Goal: Information Seeking & Learning: Learn about a topic

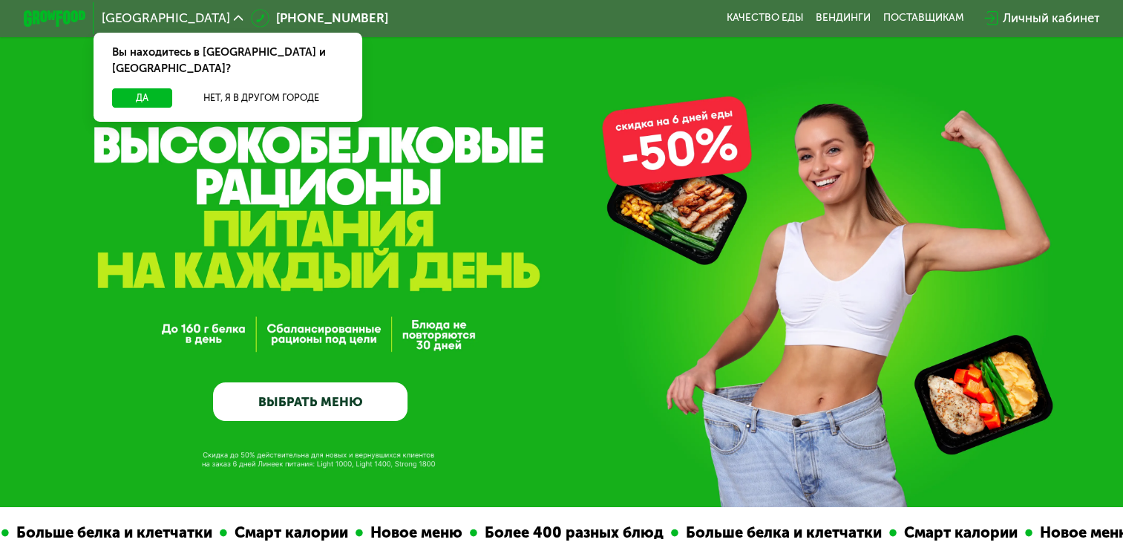
click at [439, 76] on div "GrowFood — доставка правильного питания ВЫБРАТЬ МЕНЮ" at bounding box center [561, 253] width 1123 height 507
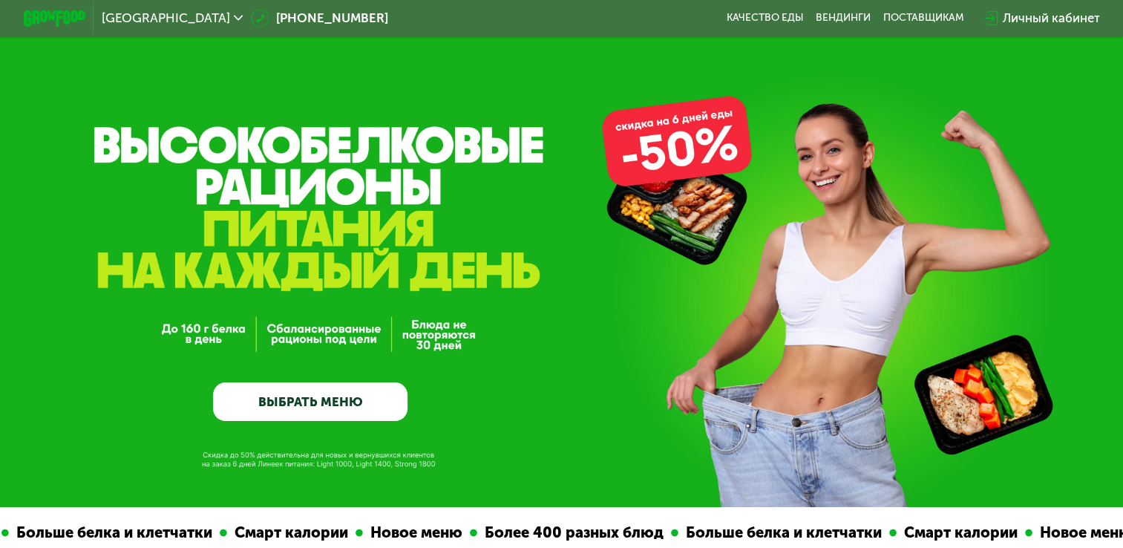
click at [187, 22] on span "[GEOGRAPHIC_DATA]" at bounding box center [166, 18] width 128 height 13
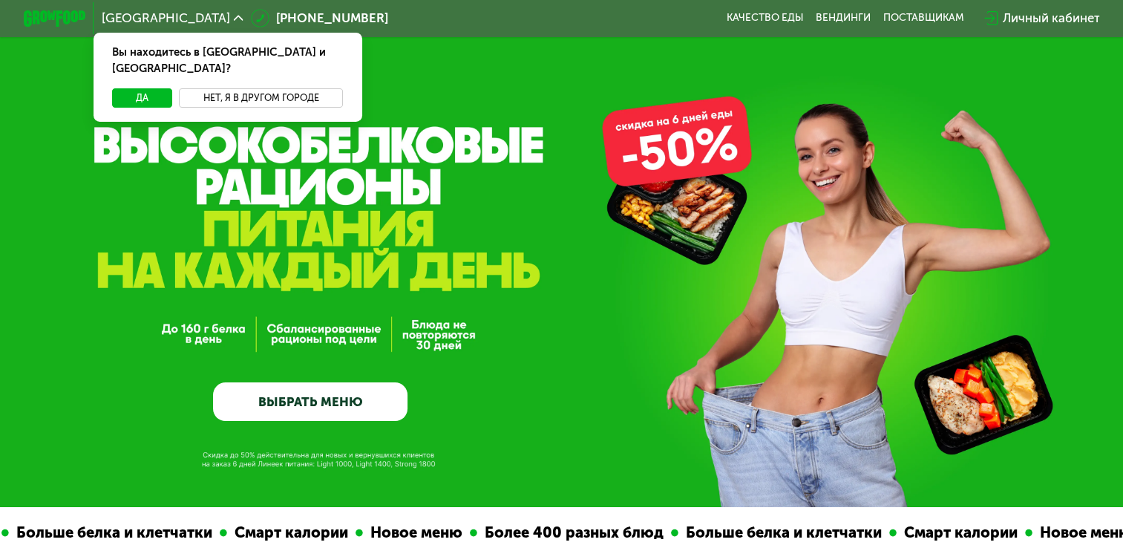
click at [209, 88] on button "Нет, я в другом городе" at bounding box center [261, 97] width 165 height 19
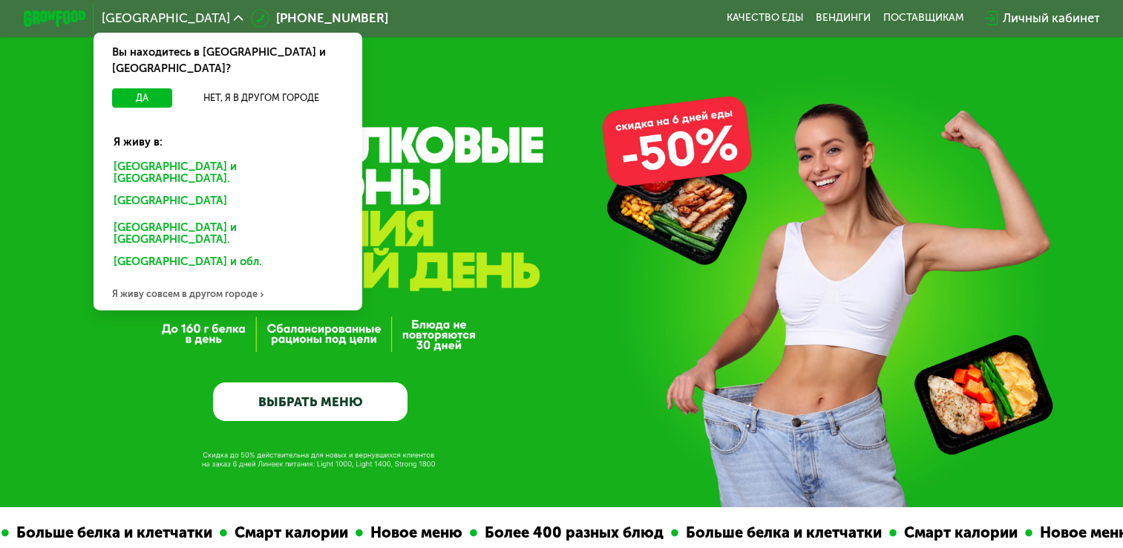
click at [520, 62] on div "GrowFood — доставка правильного питания ВЫБРАТЬ МЕНЮ" at bounding box center [561, 253] width 1123 height 507
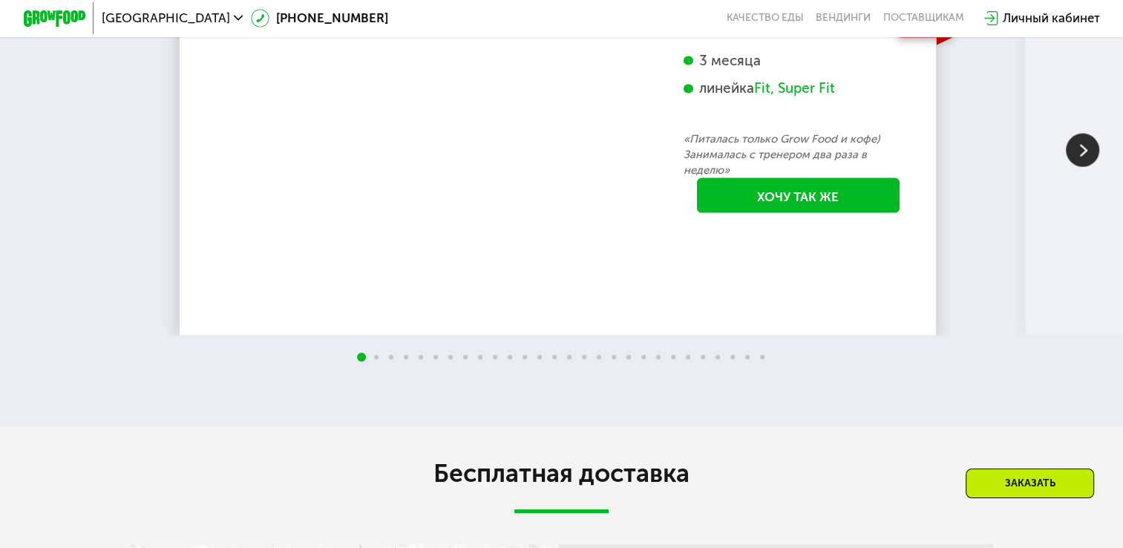
scroll to position [2933, 0]
click at [1084, 168] on img at bounding box center [1082, 150] width 33 height 33
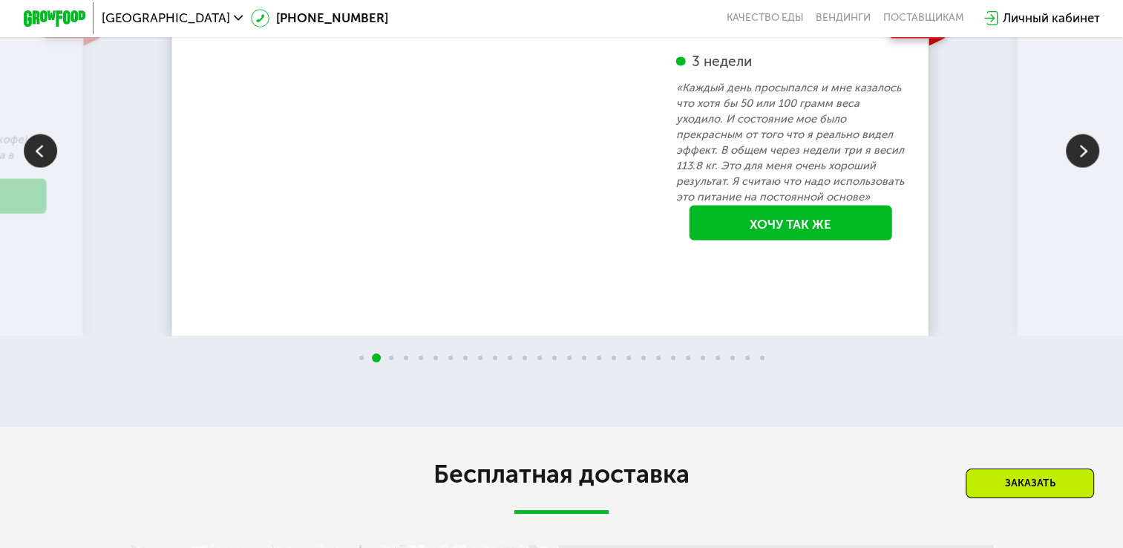
click at [1084, 168] on img at bounding box center [1082, 150] width 33 height 33
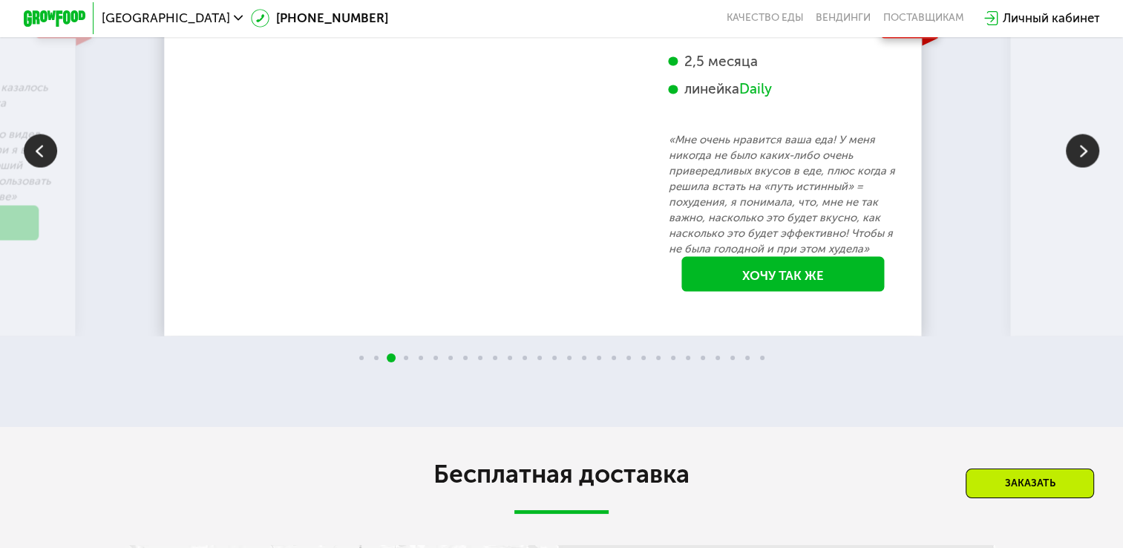
click at [1084, 168] on img at bounding box center [1082, 150] width 33 height 33
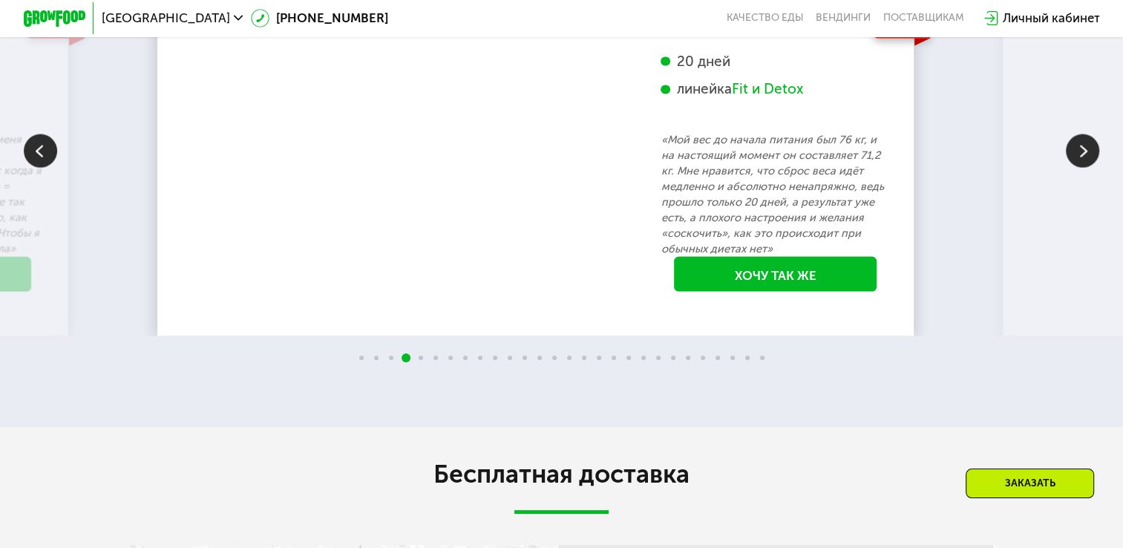
click at [1090, 168] on img at bounding box center [1082, 150] width 33 height 33
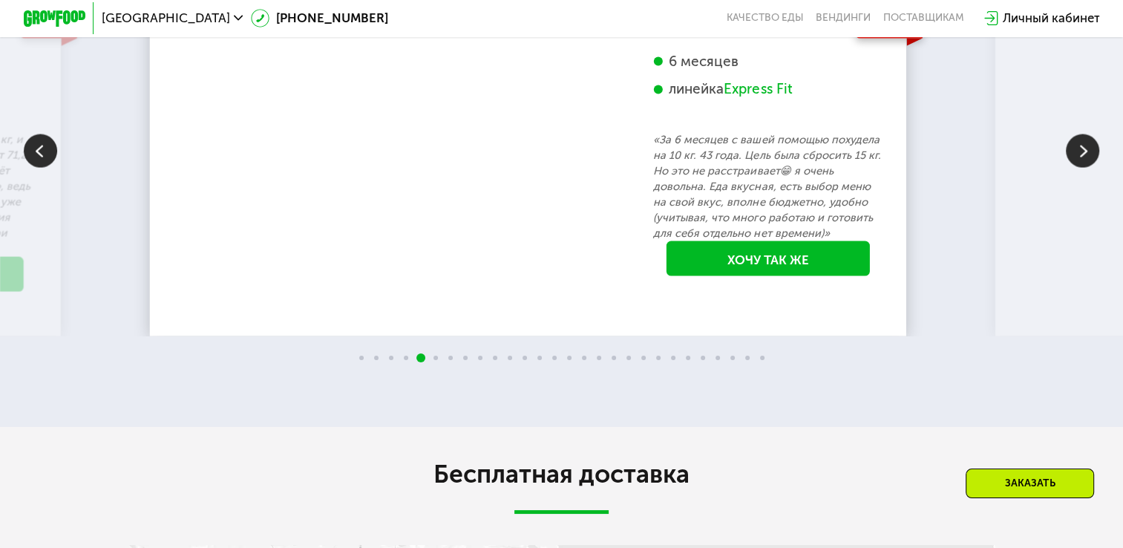
click at [1087, 168] on img at bounding box center [1082, 150] width 33 height 33
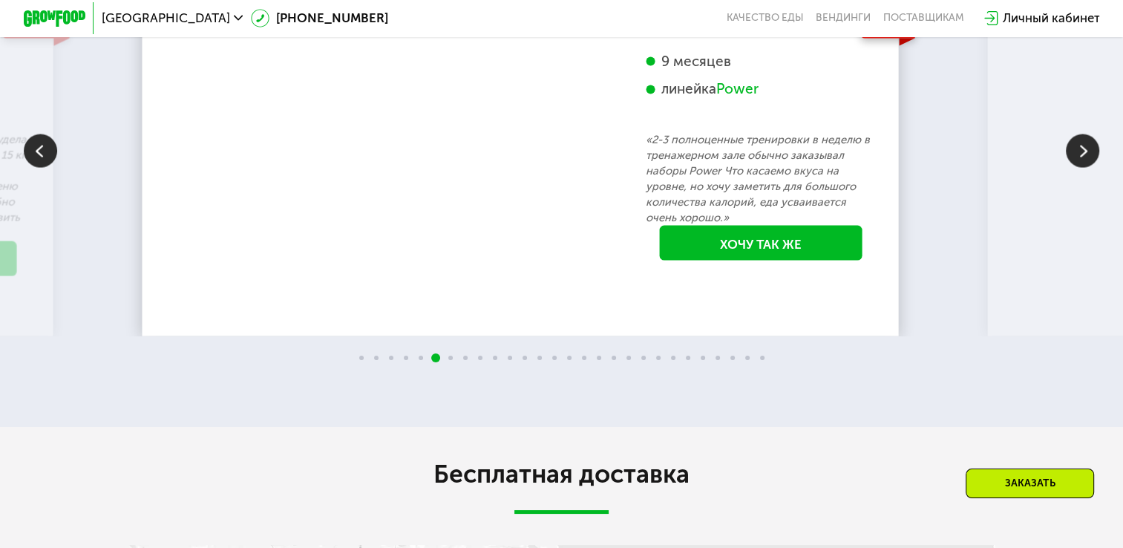
click at [1087, 168] on img at bounding box center [1082, 150] width 33 height 33
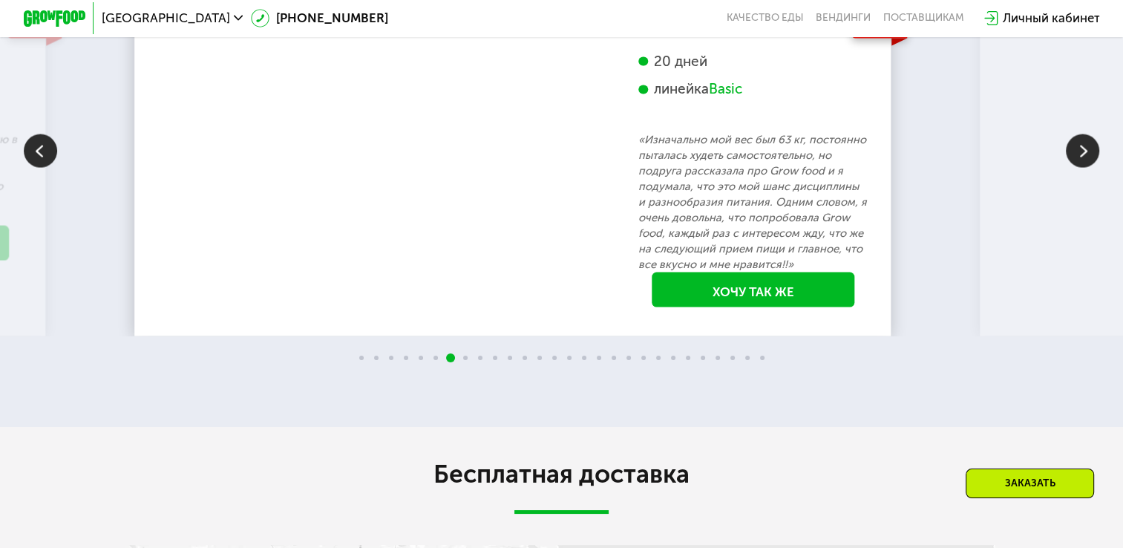
click at [1087, 168] on img at bounding box center [1082, 150] width 33 height 33
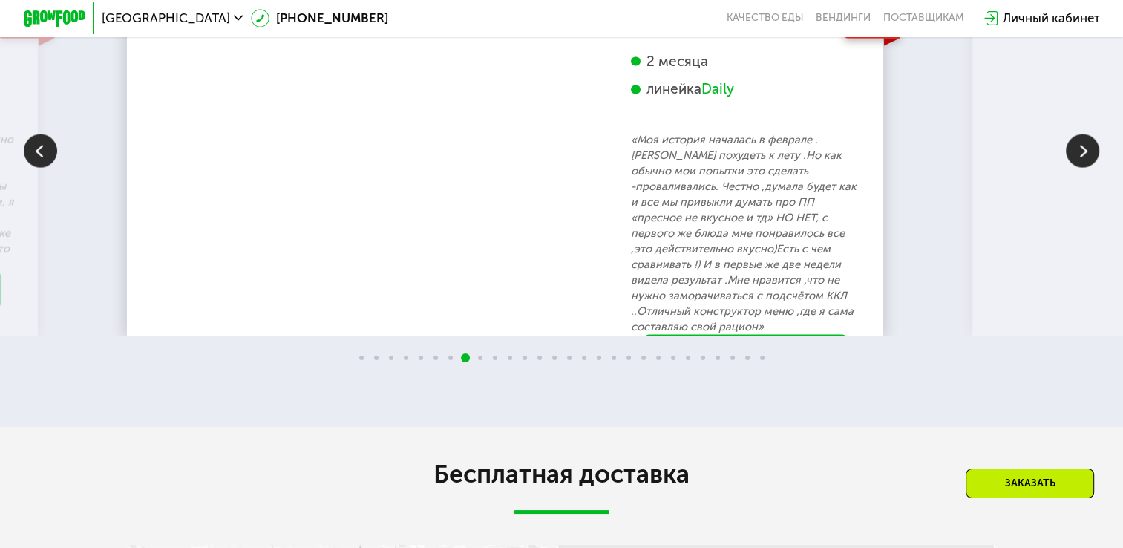
click at [1087, 168] on img at bounding box center [1082, 150] width 33 height 33
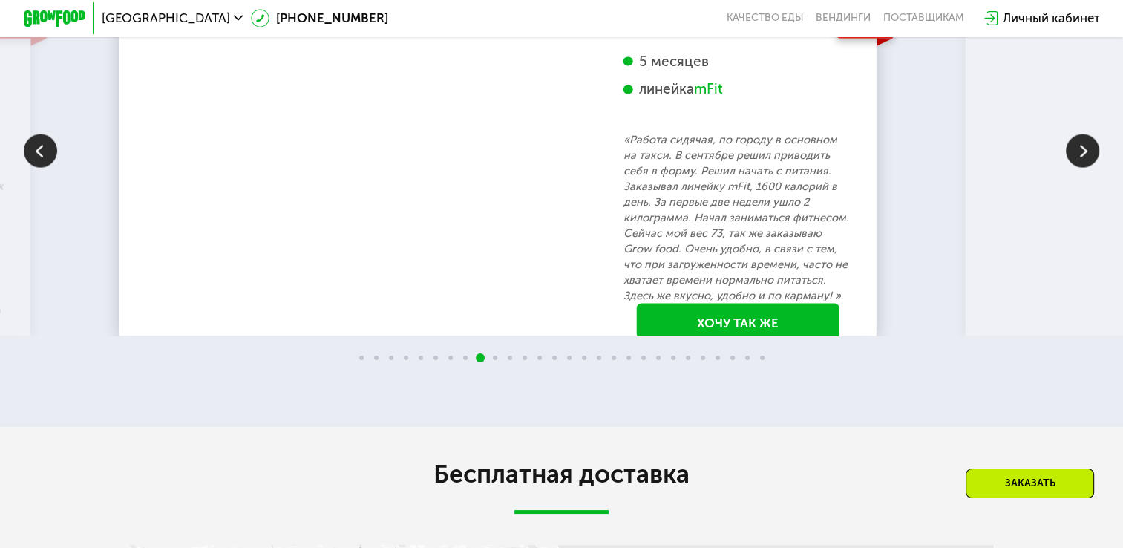
click at [1082, 168] on img at bounding box center [1082, 150] width 33 height 33
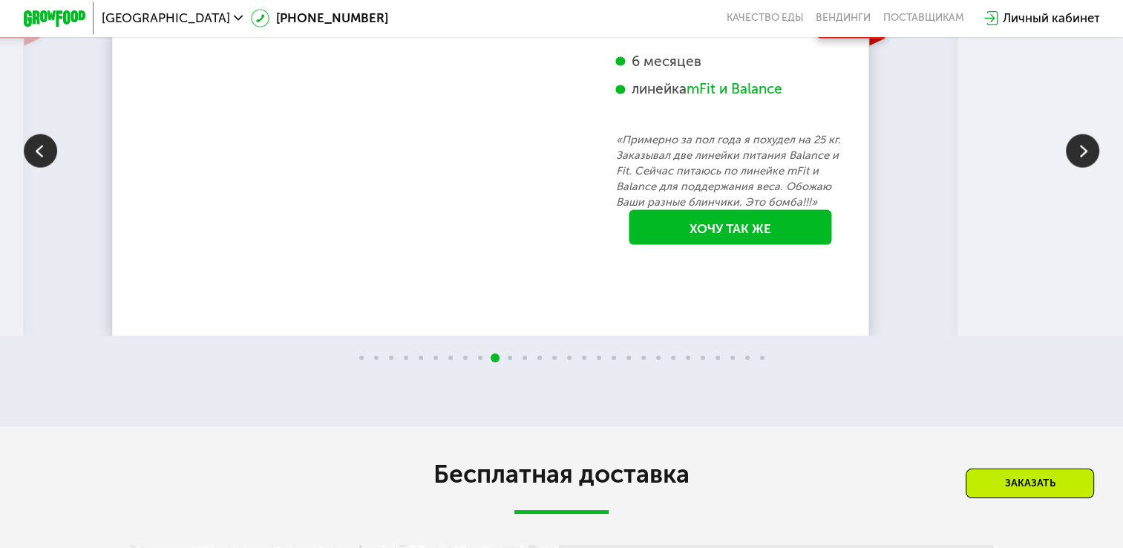
click at [1082, 168] on img at bounding box center [1082, 150] width 33 height 33
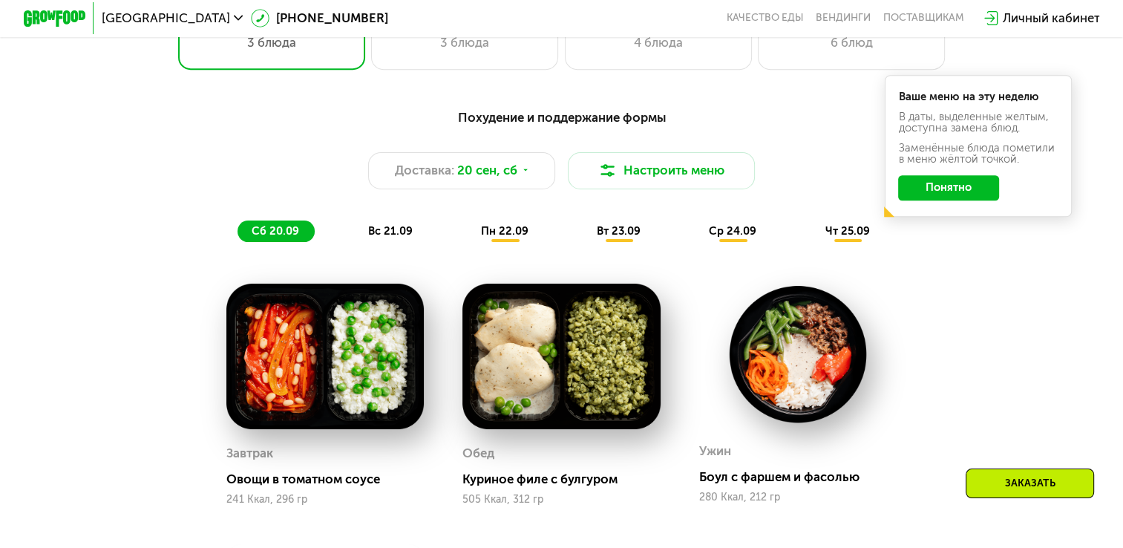
scroll to position [1082, 0]
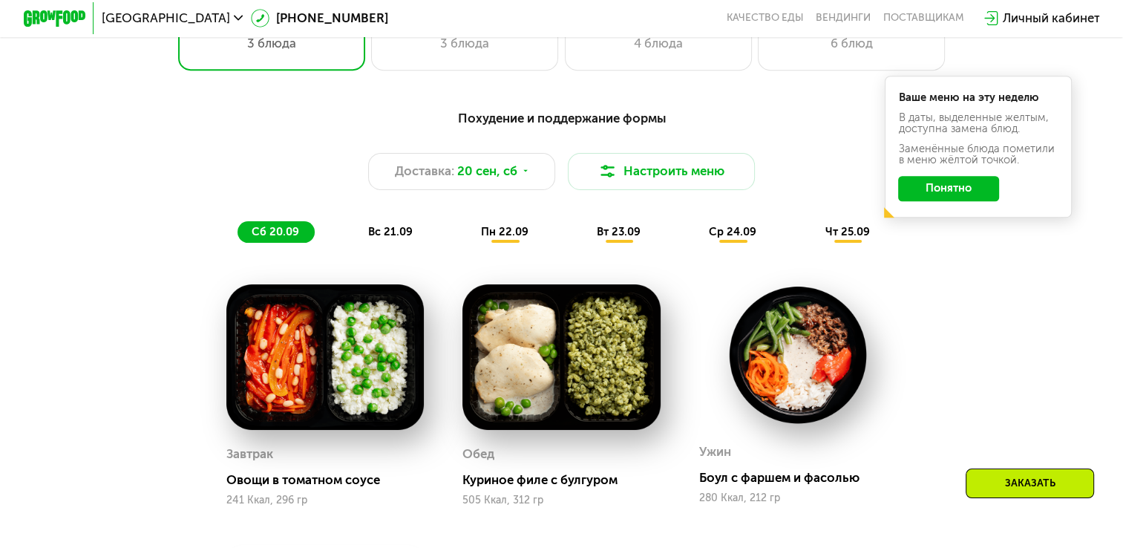
click at [169, 30] on div "[GEOGRAPHIC_DATA]" at bounding box center [172, 18] width 157 height 28
click at [163, 12] on span "[GEOGRAPHIC_DATA]" at bounding box center [166, 18] width 128 height 13
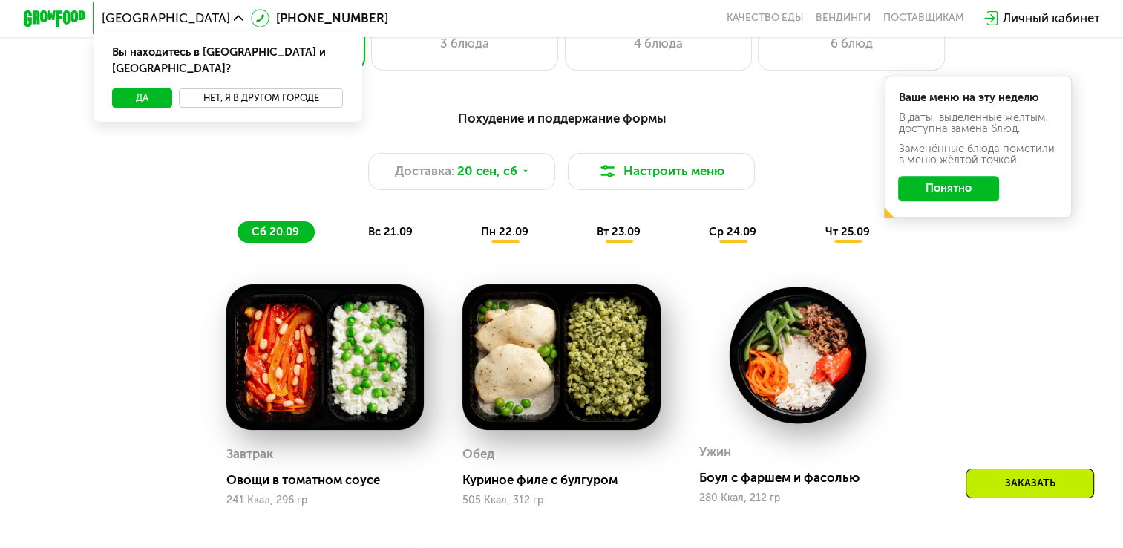
click at [220, 88] on button "Нет, я в другом городе" at bounding box center [261, 97] width 165 height 19
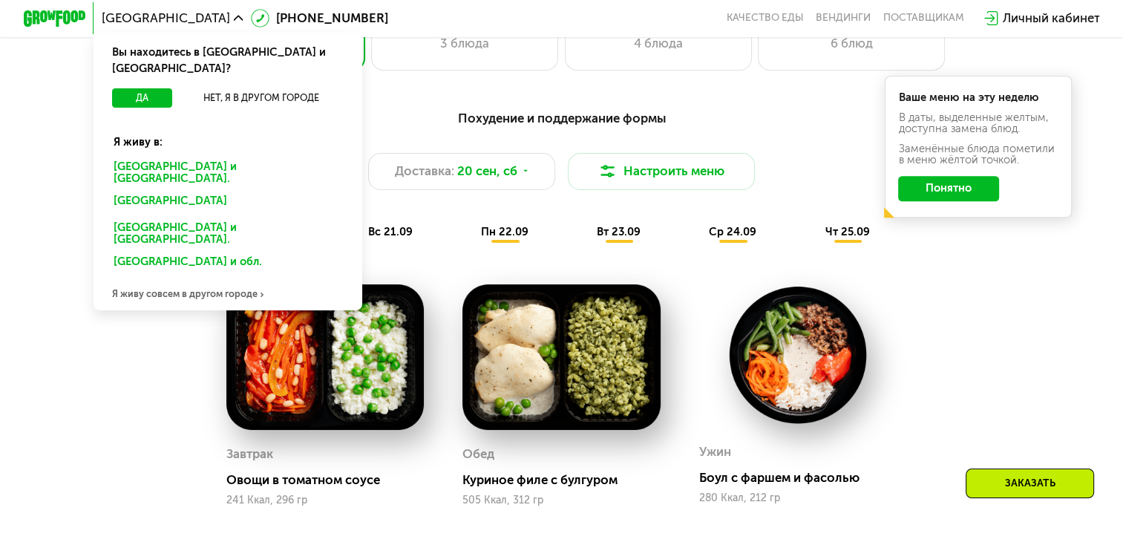
click at [159, 279] on div "Я живу совсем в другом городе" at bounding box center [228, 294] width 268 height 31
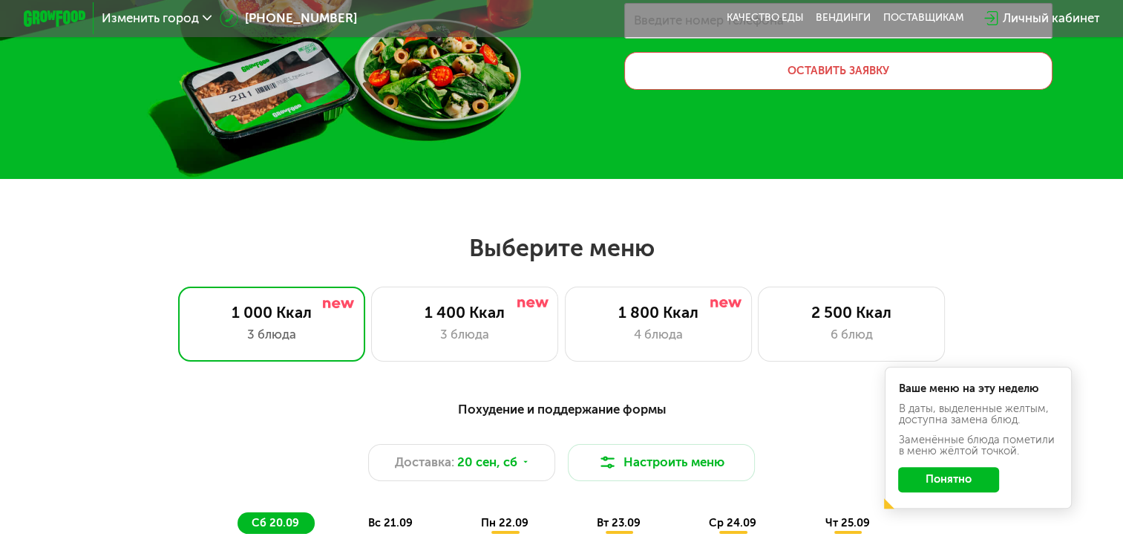
scroll to position [0, 0]
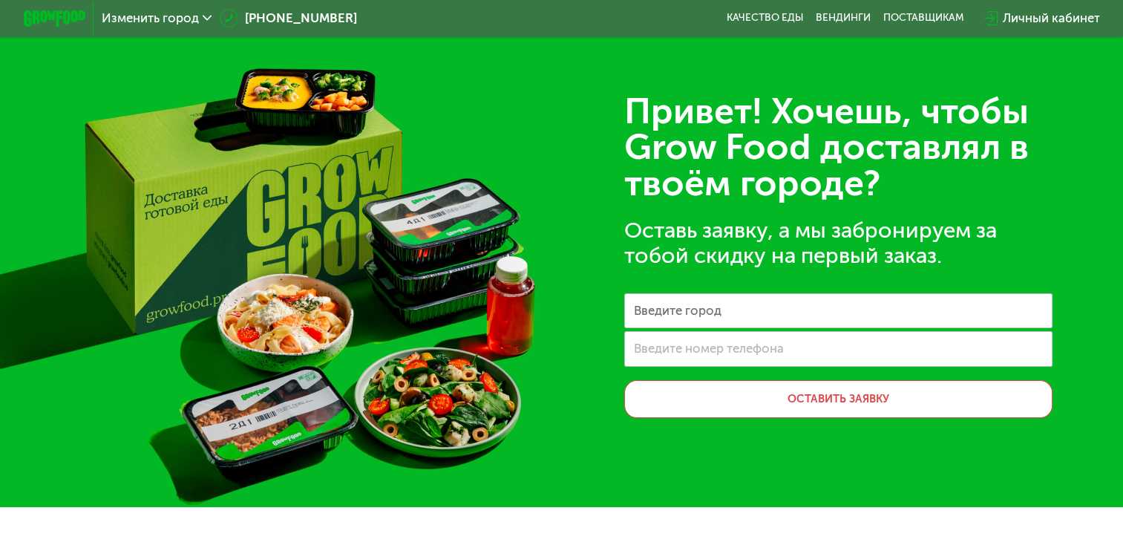
click at [178, 13] on span "Изменить город" at bounding box center [150, 18] width 97 height 13
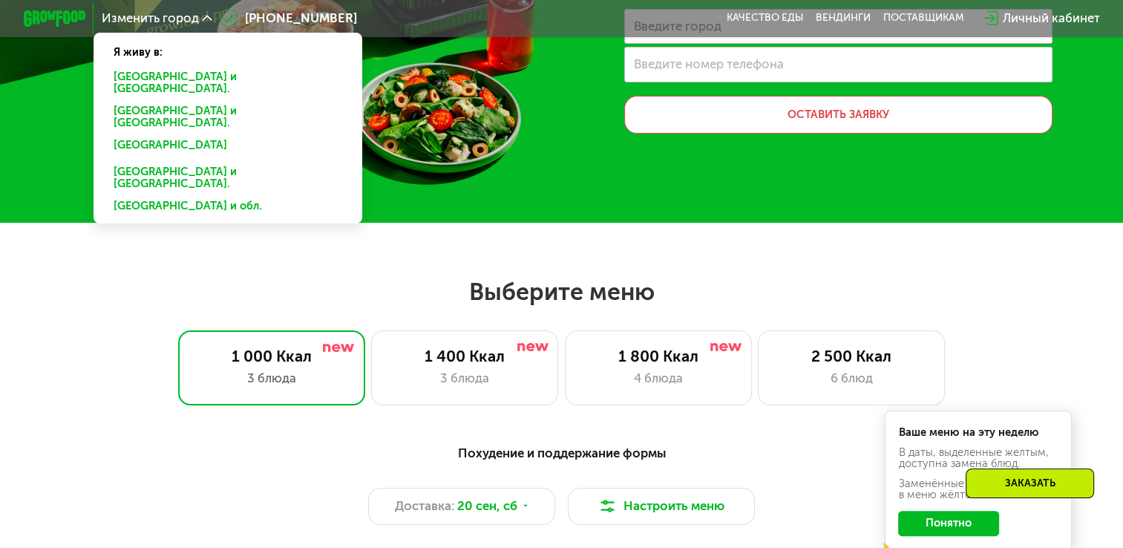
scroll to position [284, 0]
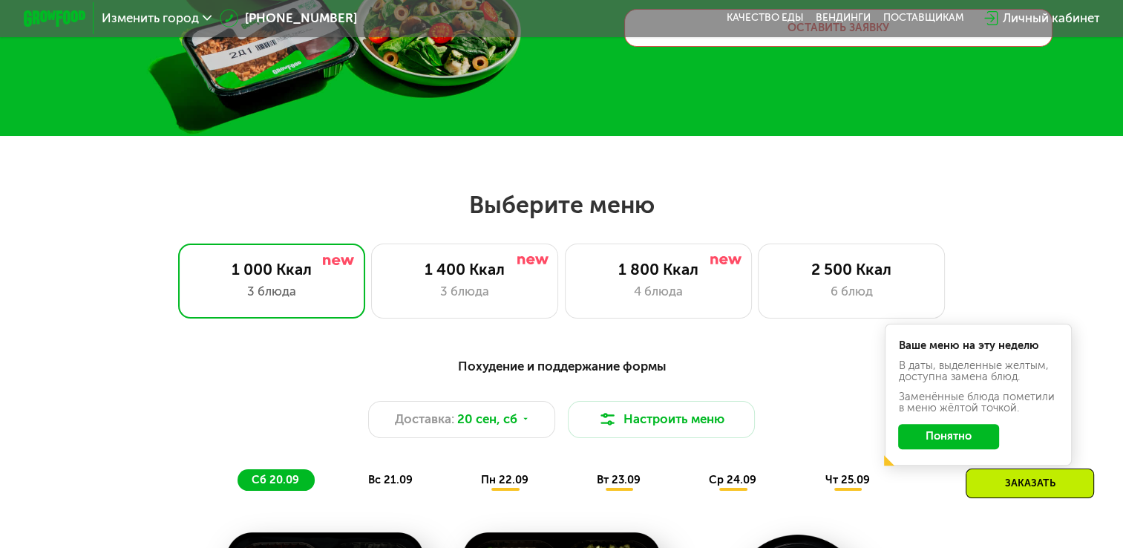
scroll to position [372, 0]
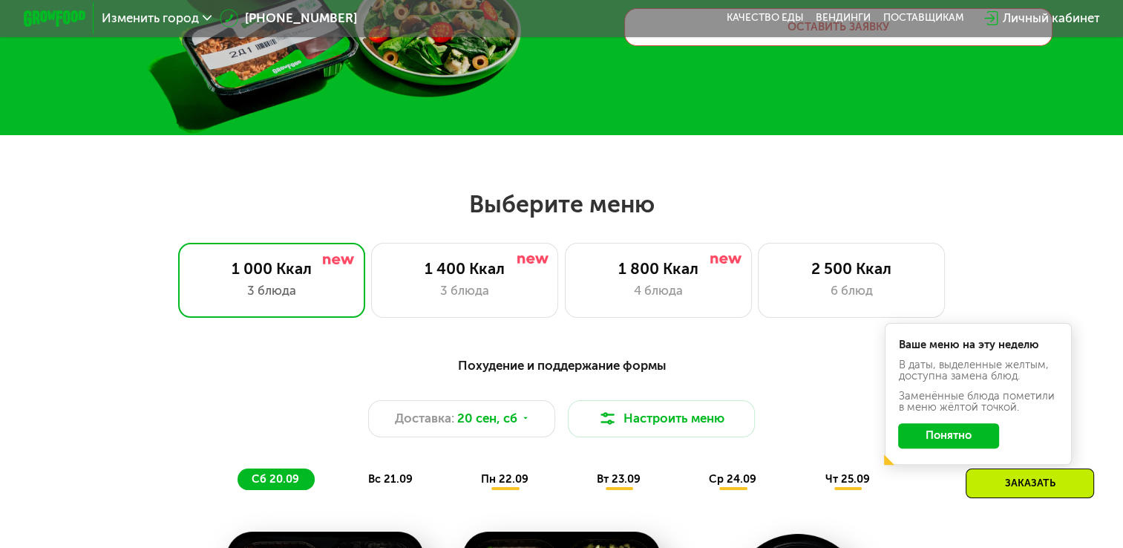
click at [933, 439] on button "Понятно" at bounding box center [948, 435] width 101 height 25
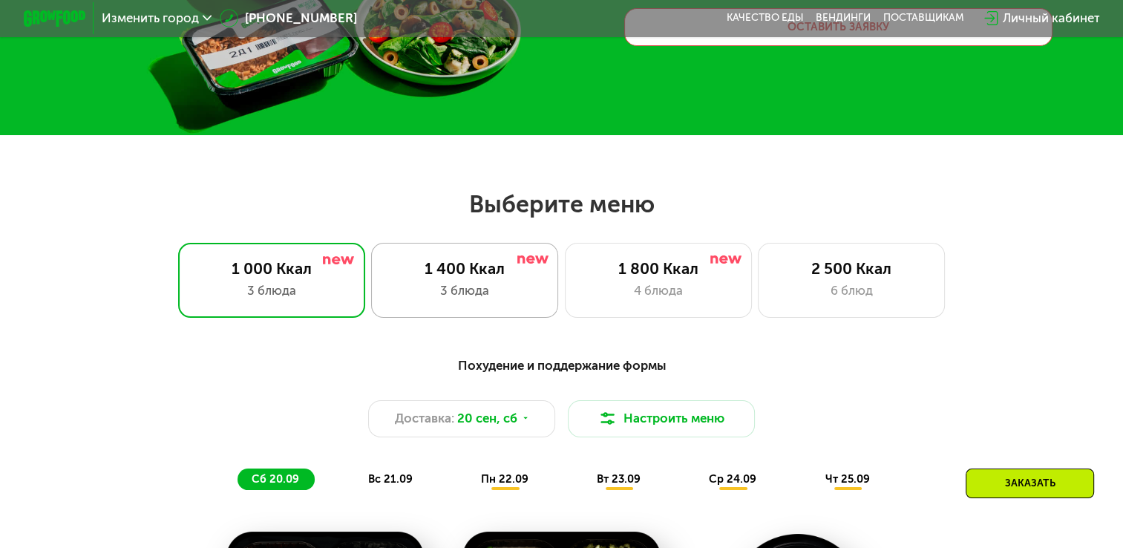
click at [519, 297] on div "3 блюда" at bounding box center [464, 290] width 154 height 19
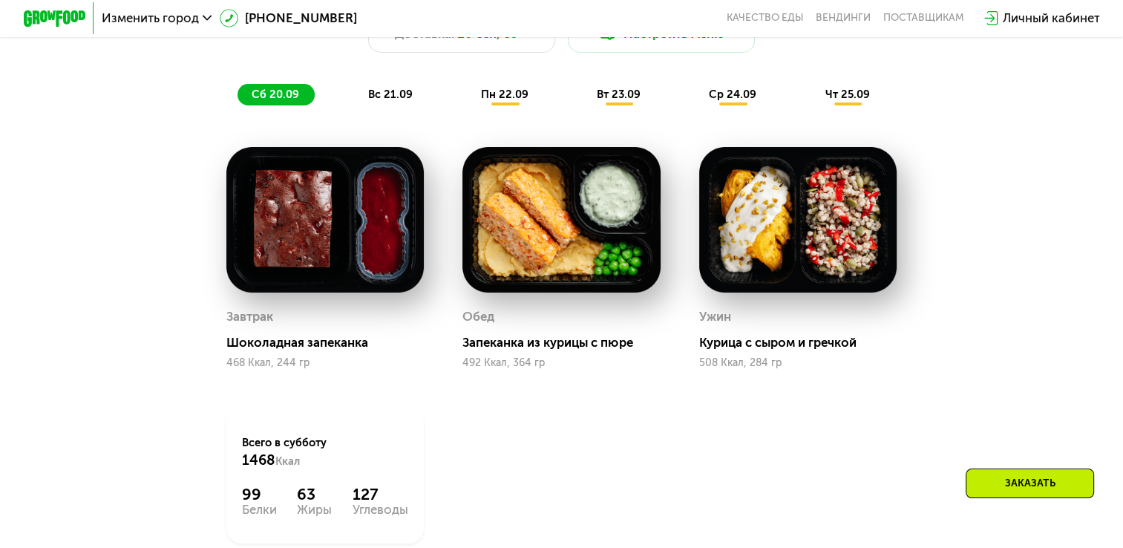
scroll to position [733, 0]
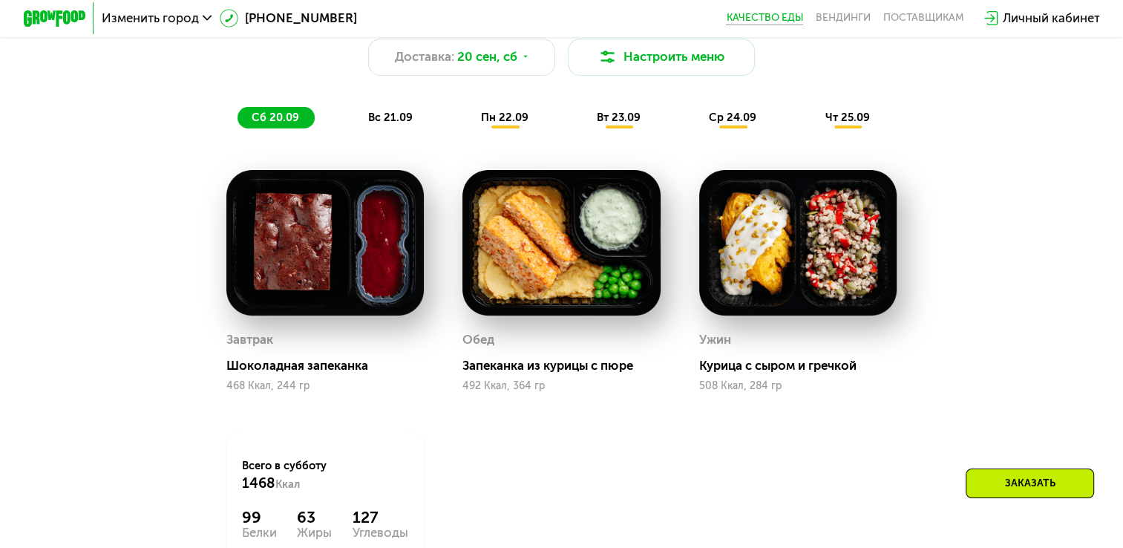
click at [782, 21] on link "Качество еды" at bounding box center [764, 18] width 77 height 13
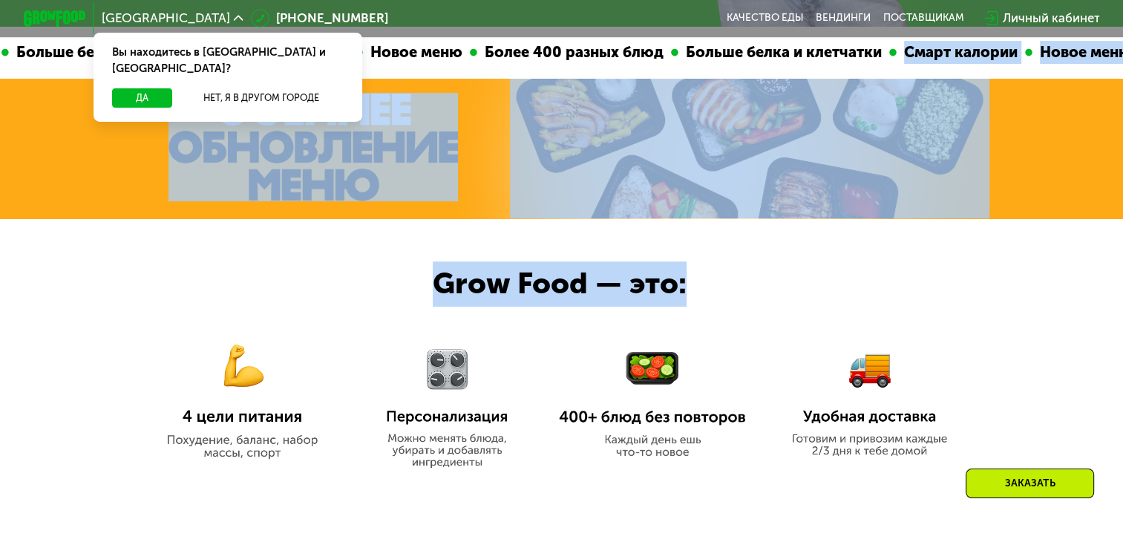
drag, startPoint x: 711, startPoint y: 284, endPoint x: 797, endPoint y: 82, distance: 218.8
click at [797, 82] on div "Смарт калории Новое меню Более 400 разных блюд Больше белка и клетчатки Смарт к…" at bounding box center [561, 258] width 1123 height 463
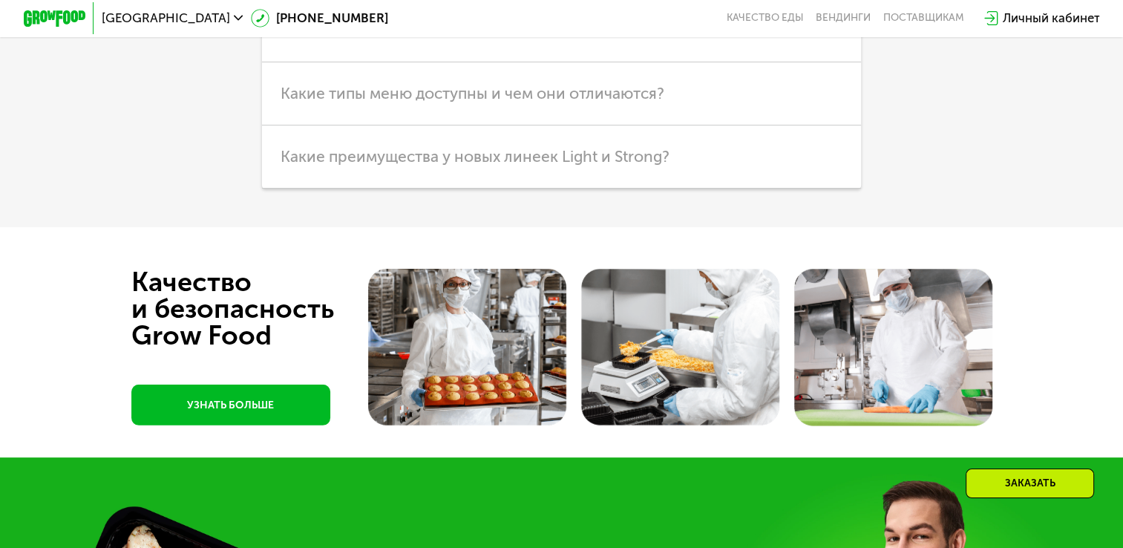
scroll to position [4215, 0]
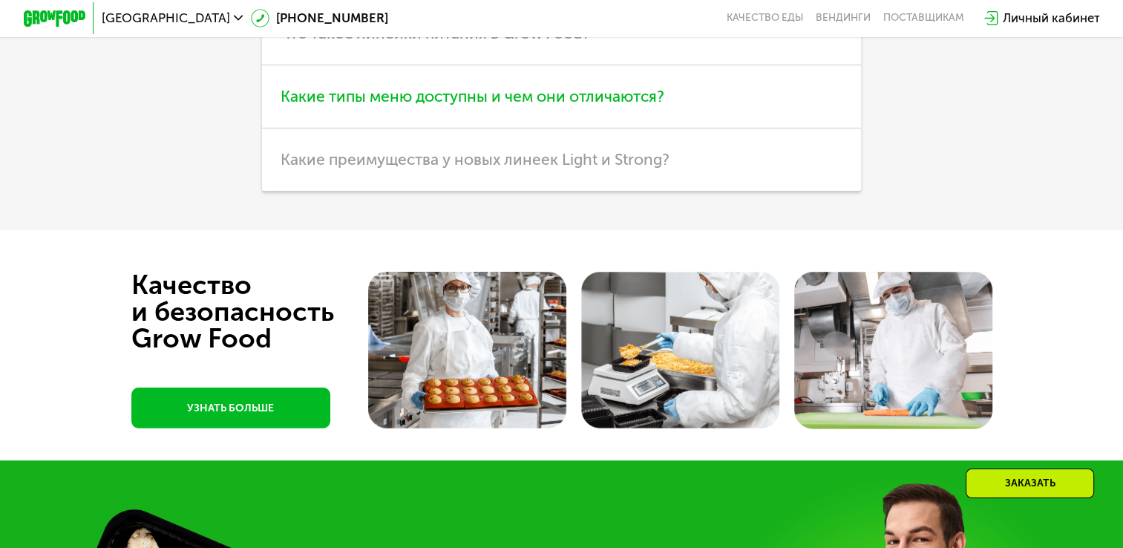
click at [465, 105] on span "Какие типы меню доступны и чем они отличаются?" at bounding box center [473, 96] width 384 height 19
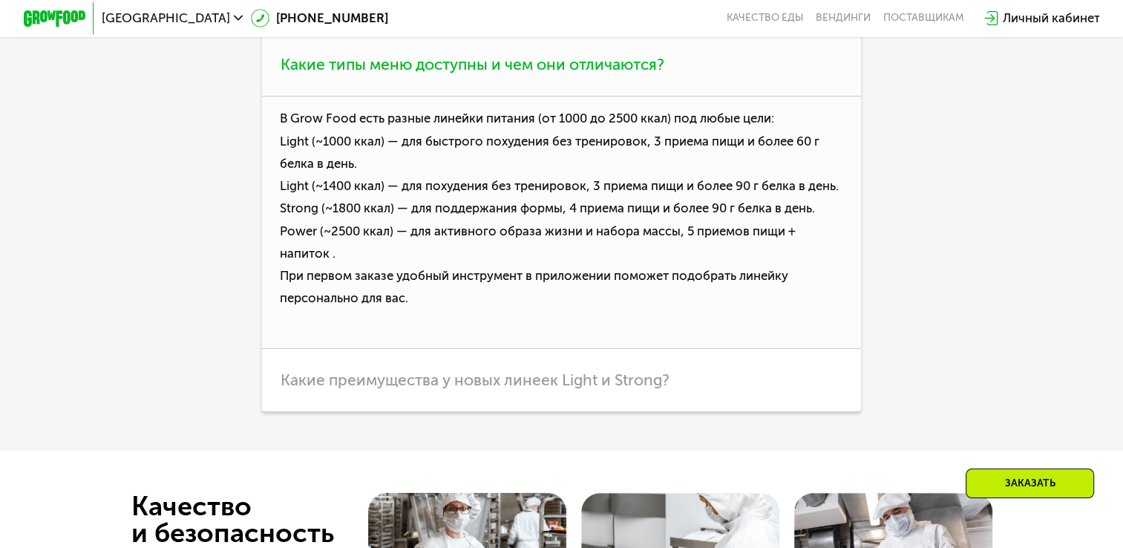
scroll to position [4244, 0]
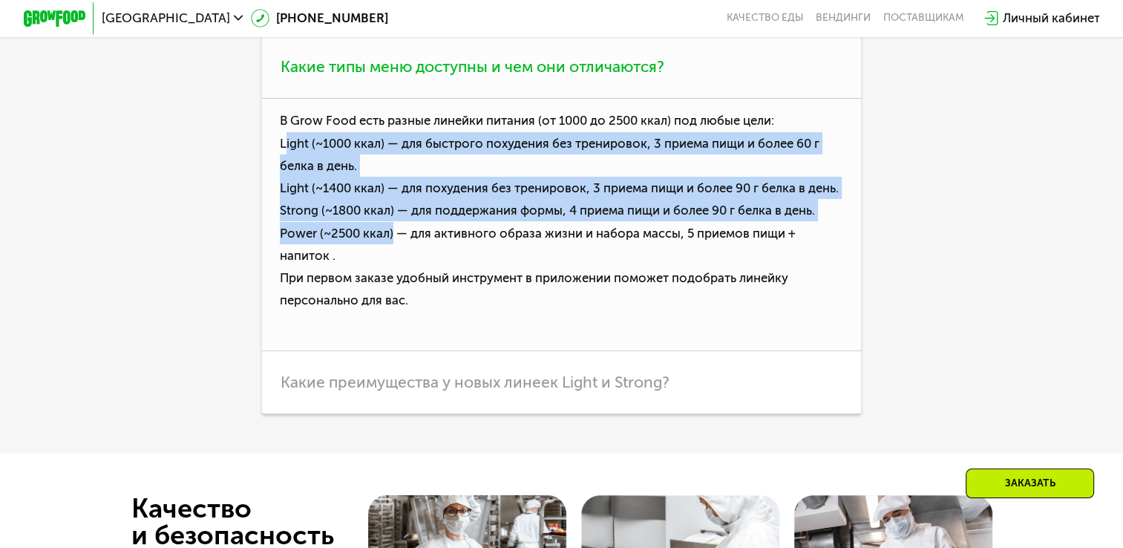
drag, startPoint x: 391, startPoint y: 402, endPoint x: 281, endPoint y: 314, distance: 141.5
click at [281, 314] on p "В Grow Food есть разные линейки питания (от 1000 до 2500 ккал) под любые цели: …" at bounding box center [561, 225] width 599 height 252
drag, startPoint x: 281, startPoint y: 314, endPoint x: 431, endPoint y: 375, distance: 161.8
click at [431, 351] on p "В Grow Food есть разные линейки питания (от 1000 до 2500 ккал) под любые цели: …" at bounding box center [561, 225] width 599 height 252
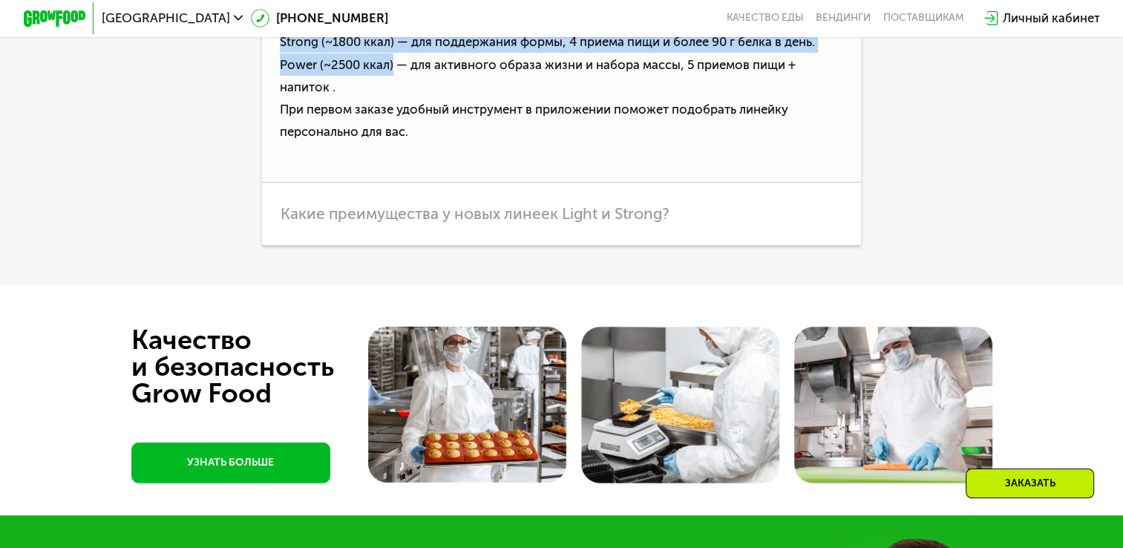
scroll to position [4413, 0]
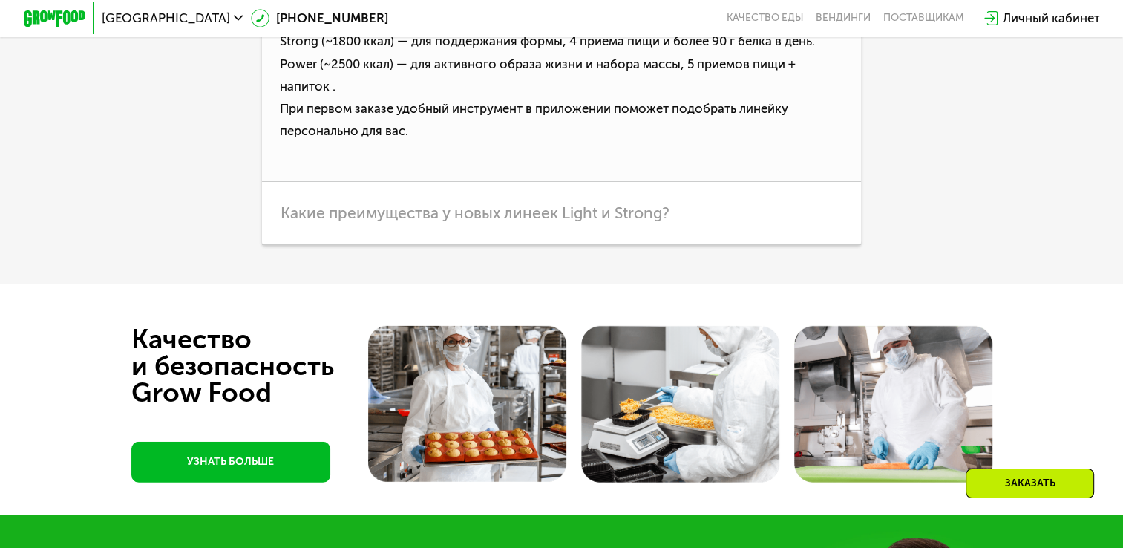
drag, startPoint x: 431, startPoint y: 375, endPoint x: 505, endPoint y: 258, distance: 138.8
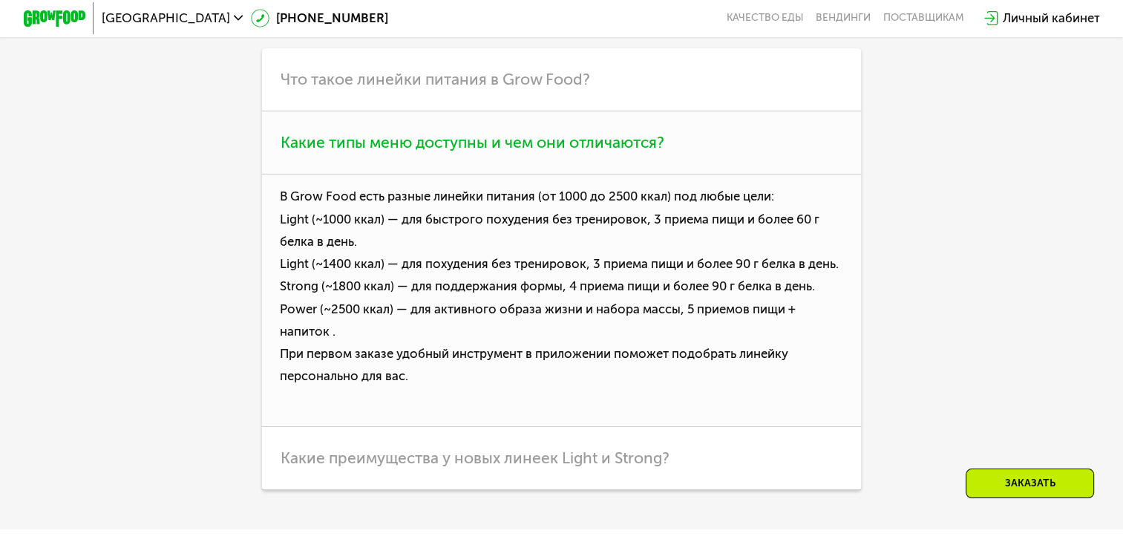
scroll to position [4171, 0]
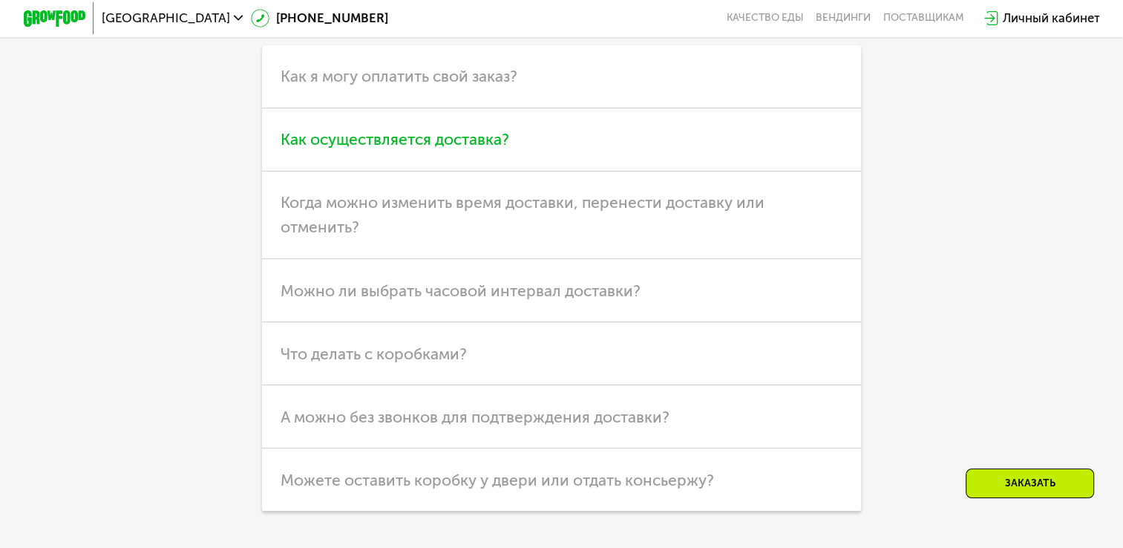
click at [454, 148] on span "Как осуществляется доставка?" at bounding box center [395, 139] width 229 height 19
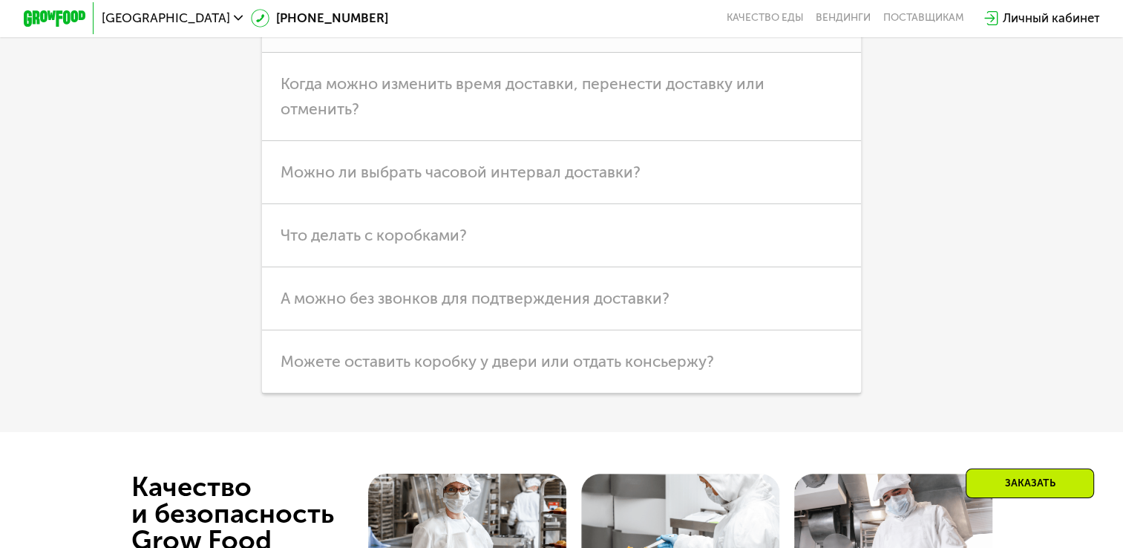
scroll to position [4632, 0]
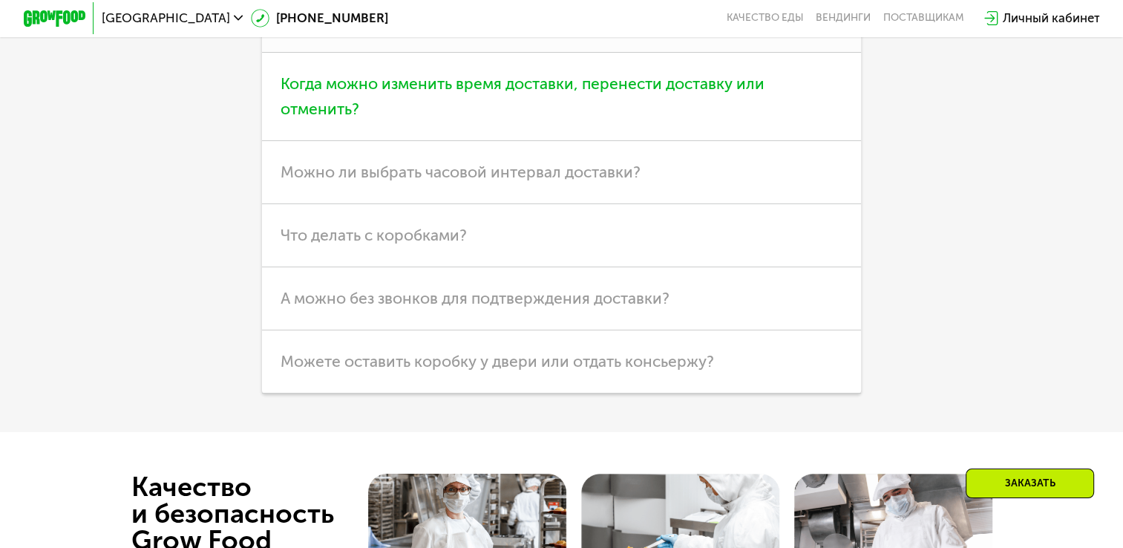
click at [410, 118] on span "Когда можно изменить время доставки, перенести доставку или отменить?" at bounding box center [523, 96] width 484 height 44
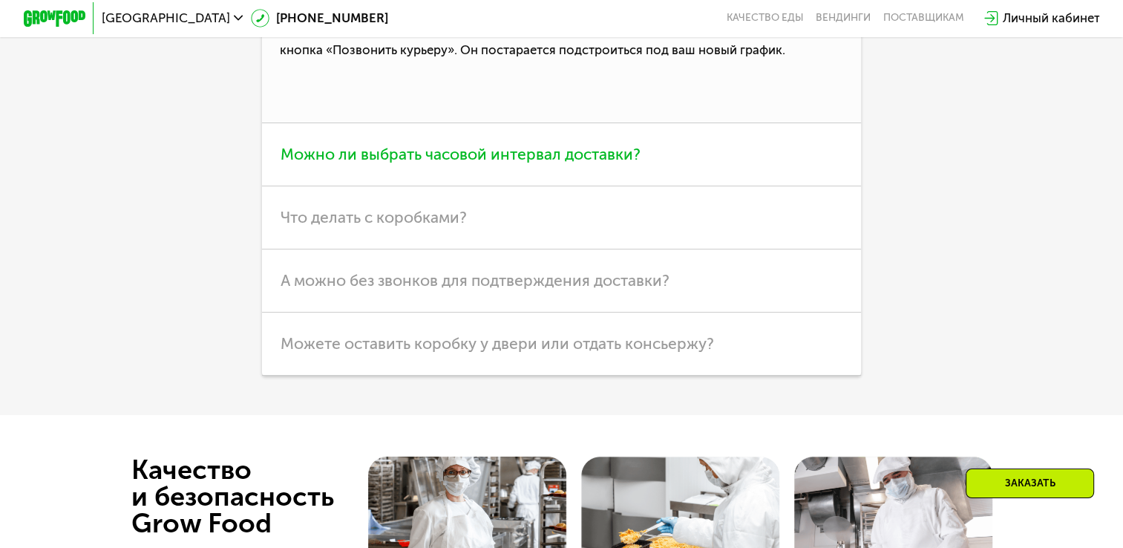
scroll to position [4495, 0]
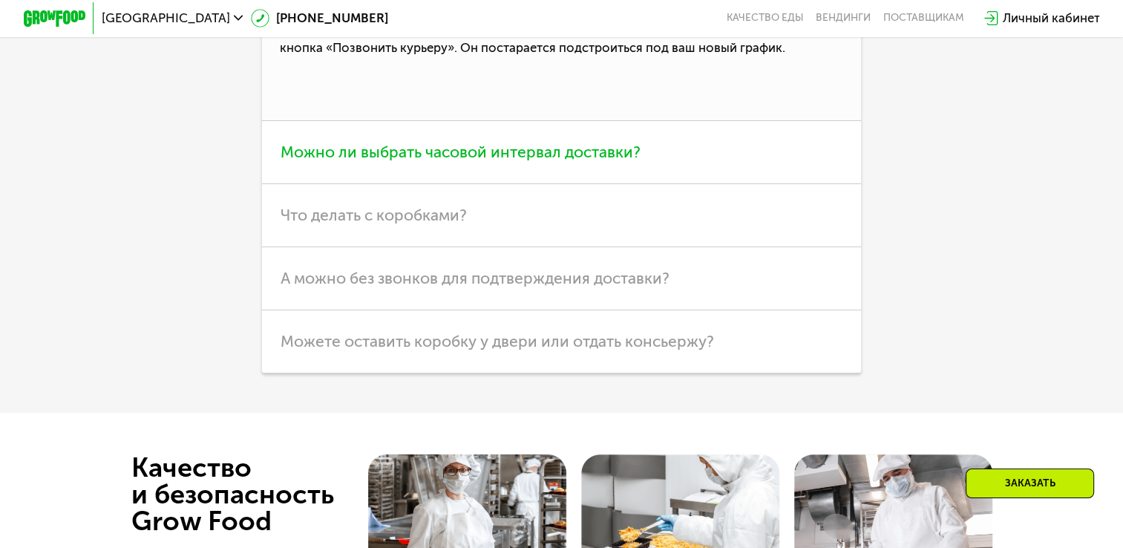
click at [518, 184] on h3 "Можно ли выбрать часовой интервал доставки?" at bounding box center [561, 152] width 599 height 63
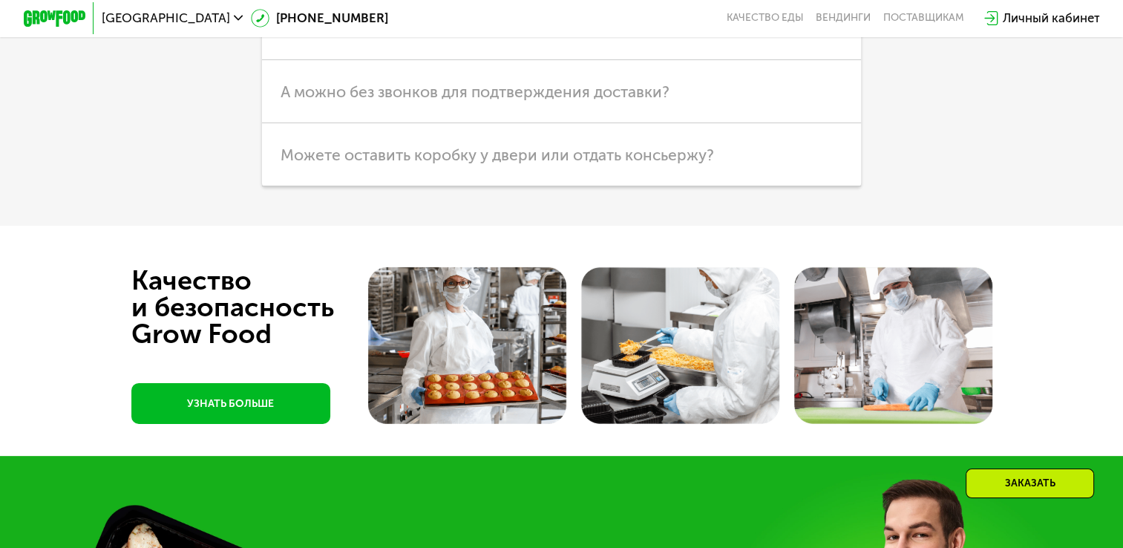
scroll to position [4614, 0]
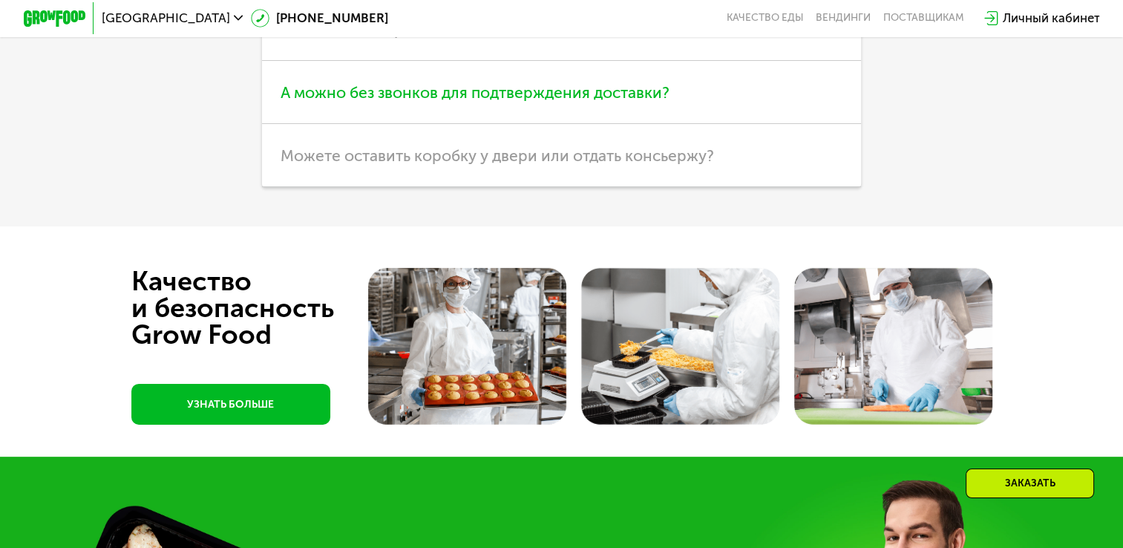
click at [437, 124] on h3 "А можно без звонков для подтверждения доставки?" at bounding box center [561, 92] width 599 height 63
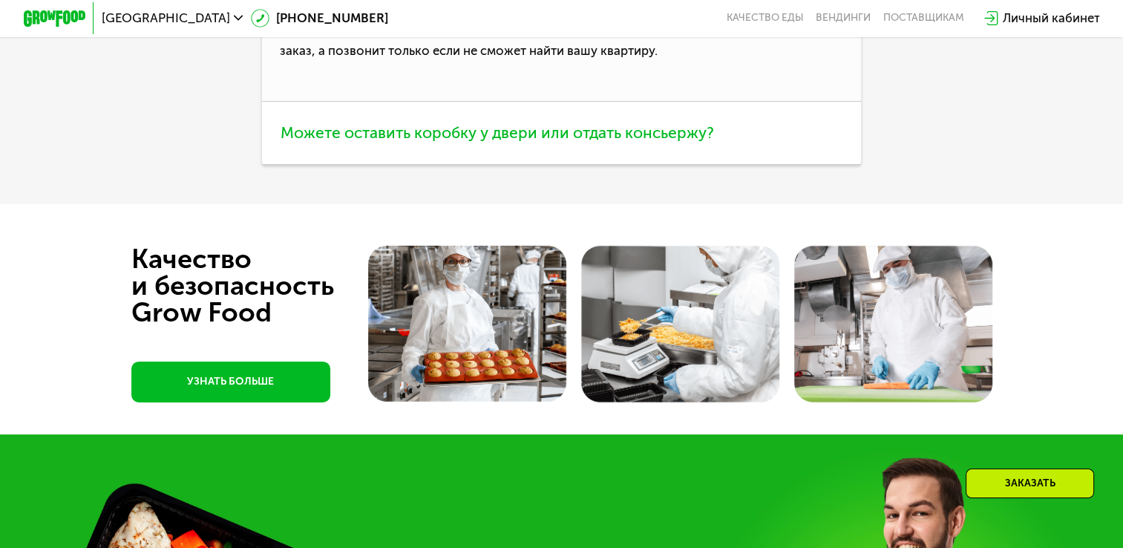
click at [431, 142] on span "Можете оставить коробку у двери или отдать консьержу?" at bounding box center [497, 132] width 433 height 19
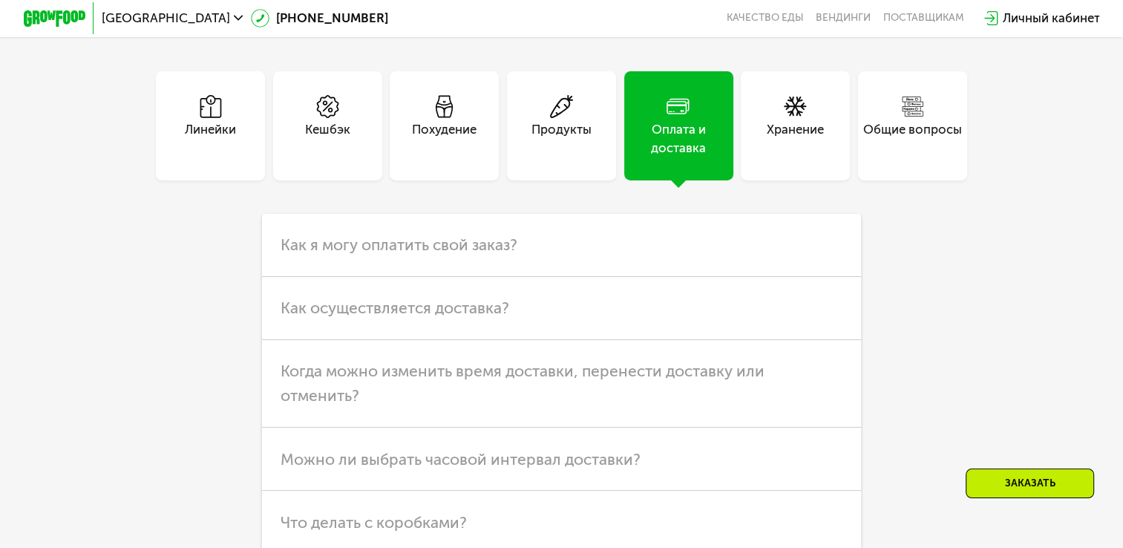
scroll to position [3984, 0]
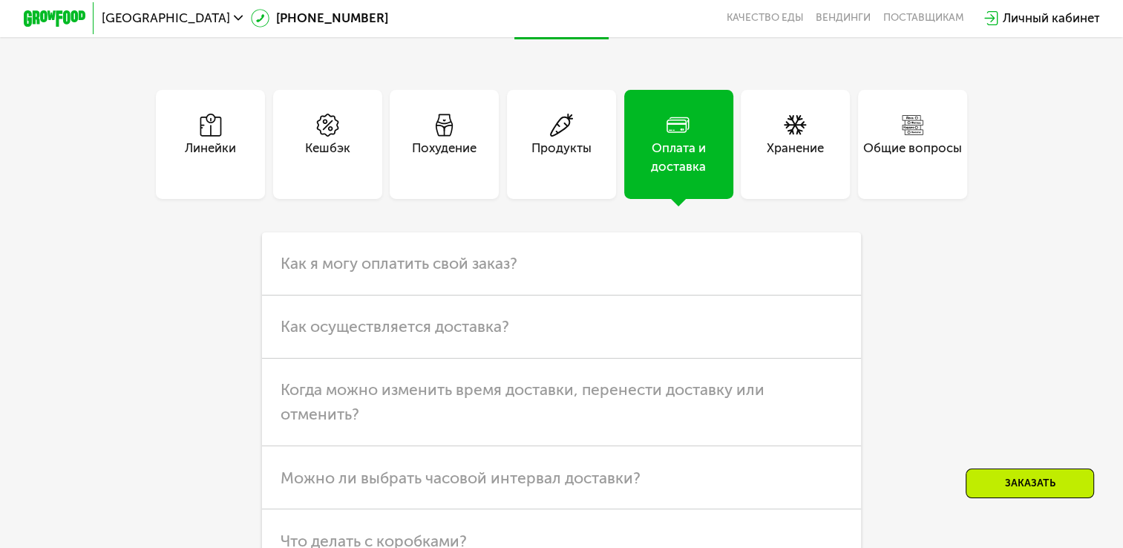
click at [914, 176] on div "Общие вопросы" at bounding box center [912, 157] width 99 height 37
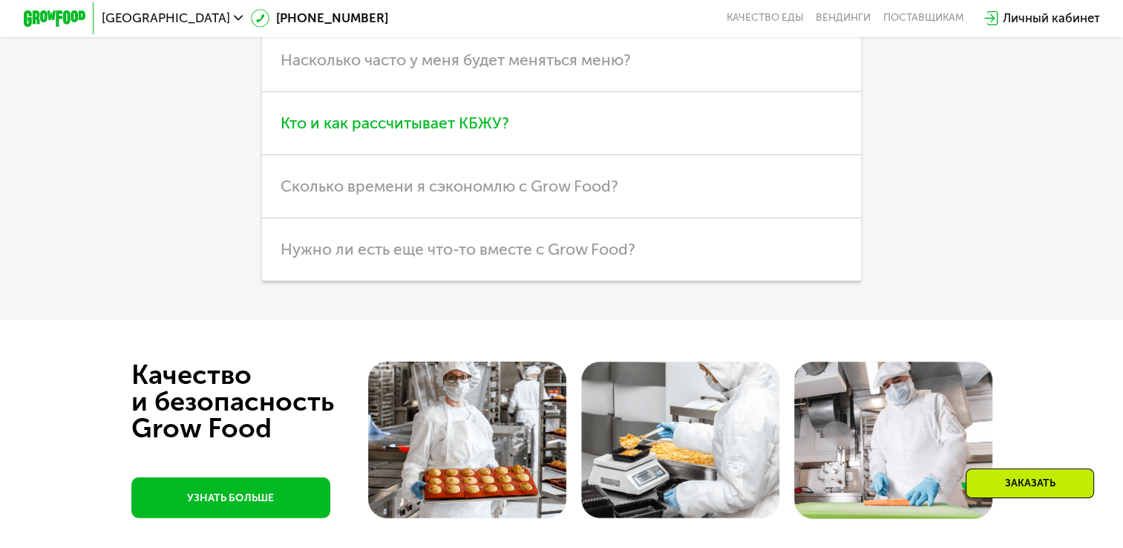
scroll to position [4219, 0]
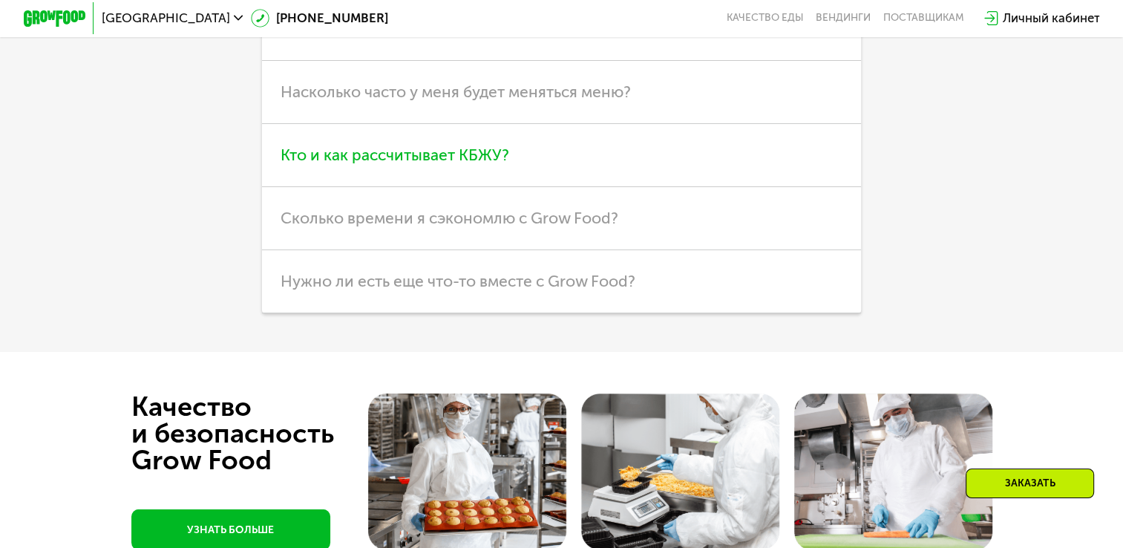
click at [434, 187] on h3 "Кто и как рассчитывает КБЖУ?" at bounding box center [561, 155] width 599 height 63
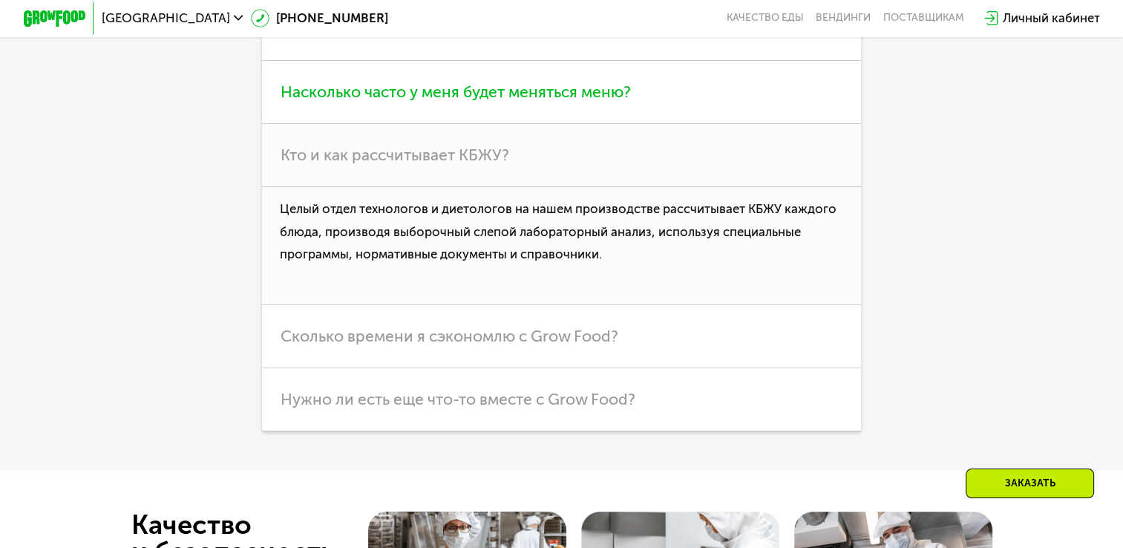
scroll to position [4040, 0]
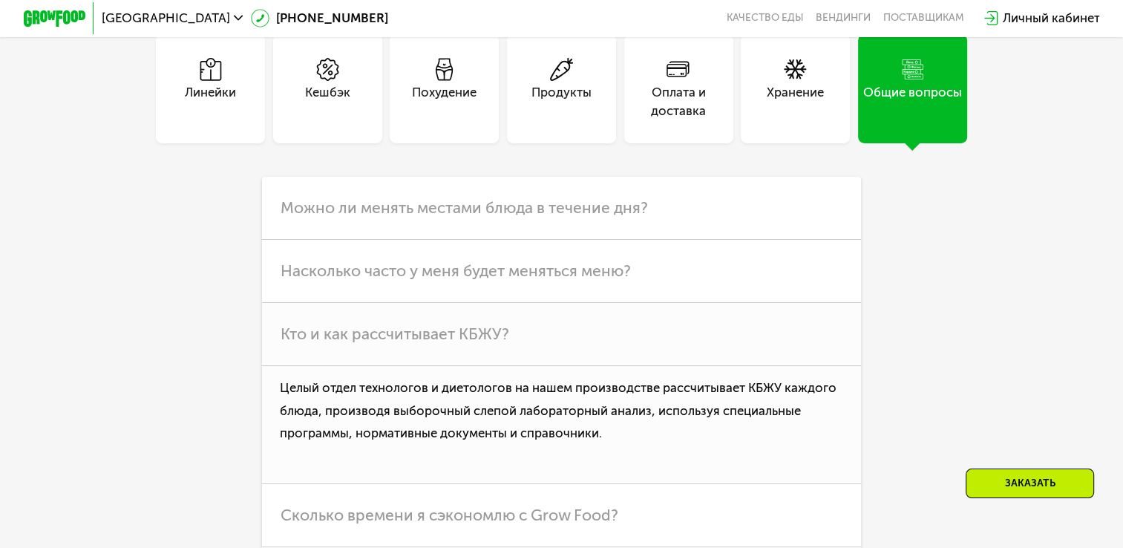
click at [321, 120] on div "Кешбэк" at bounding box center [327, 101] width 45 height 37
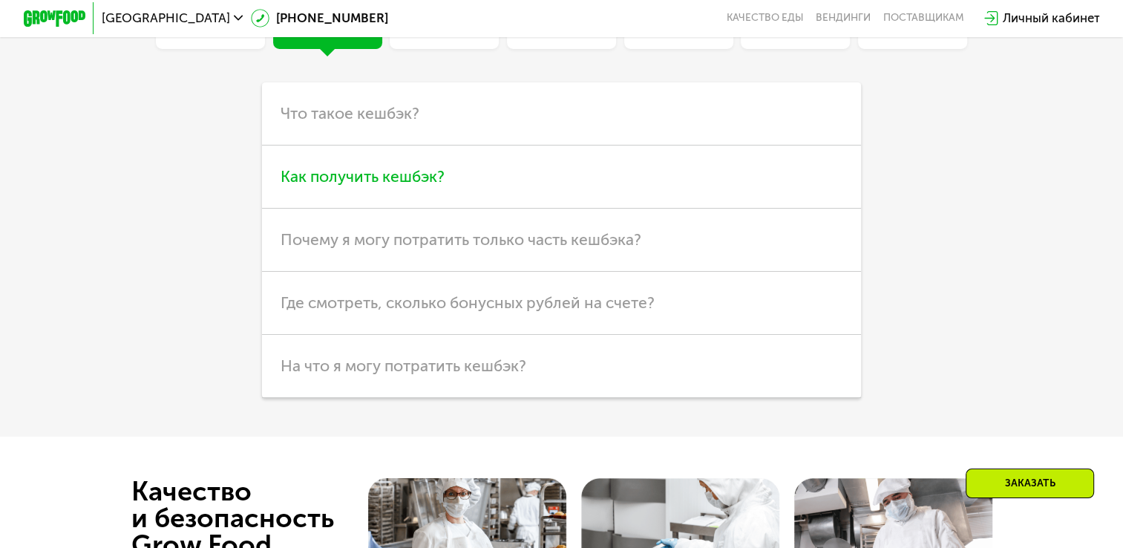
scroll to position [4132, 0]
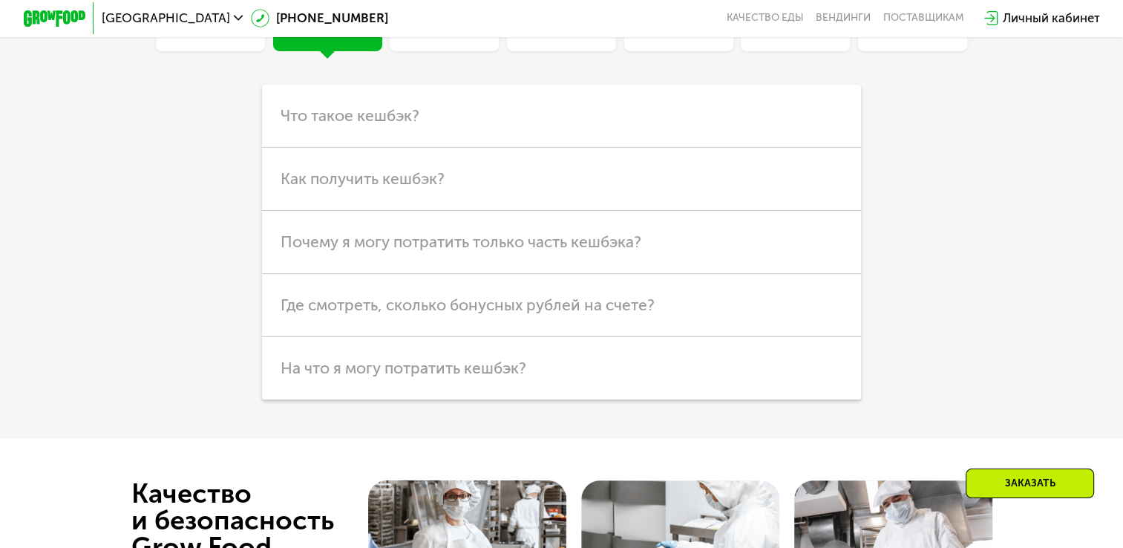
click at [224, 28] on div "Линейки" at bounding box center [210, 9] width 51 height 37
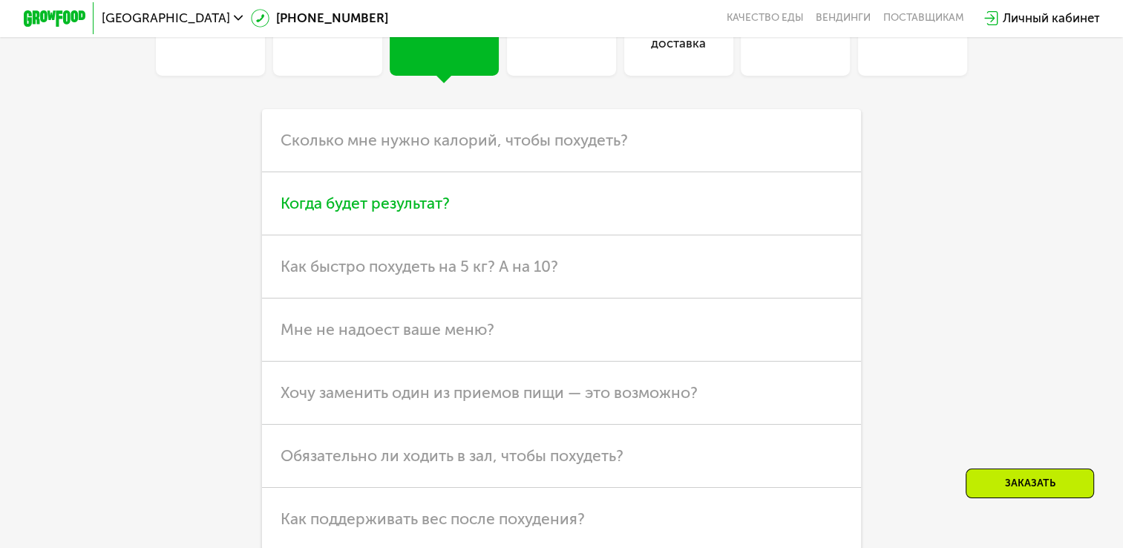
scroll to position [4106, 0]
click at [567, 17] on span at bounding box center [562, 4] width 24 height 25
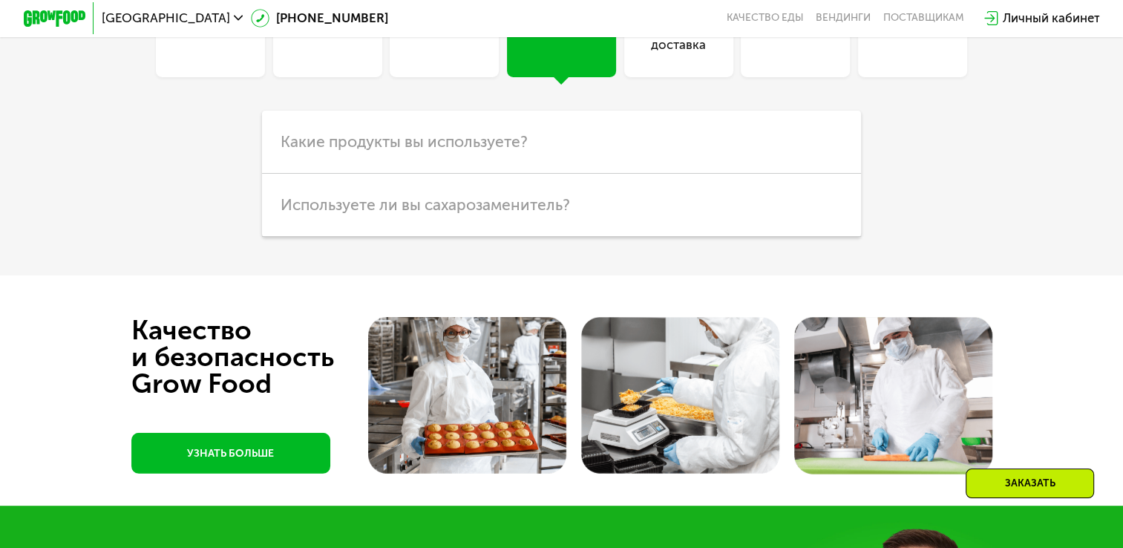
click at [684, 77] on div "Оплата и доставка" at bounding box center [678, 22] width 109 height 109
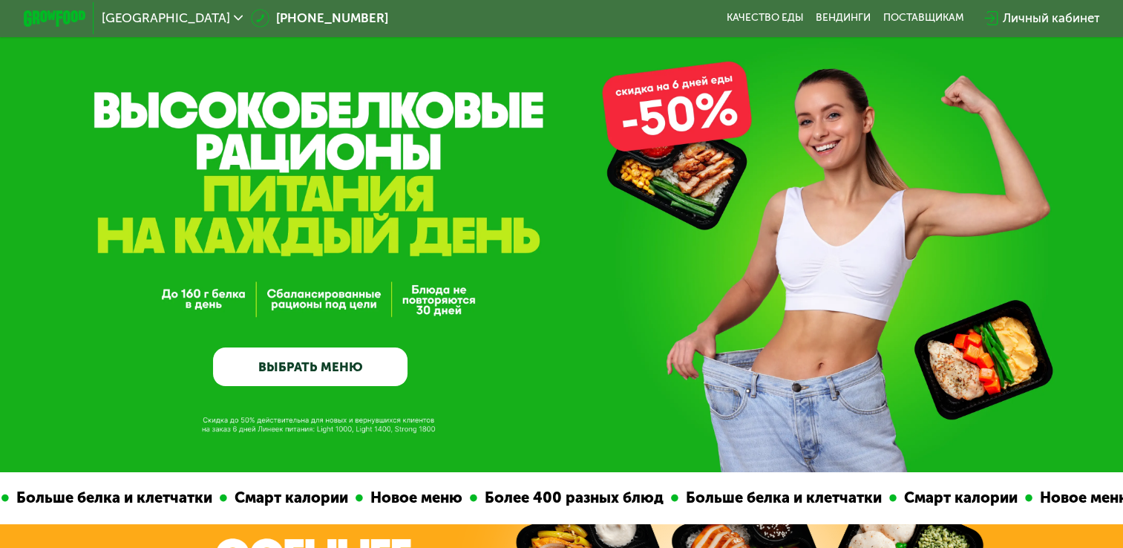
scroll to position [0, 0]
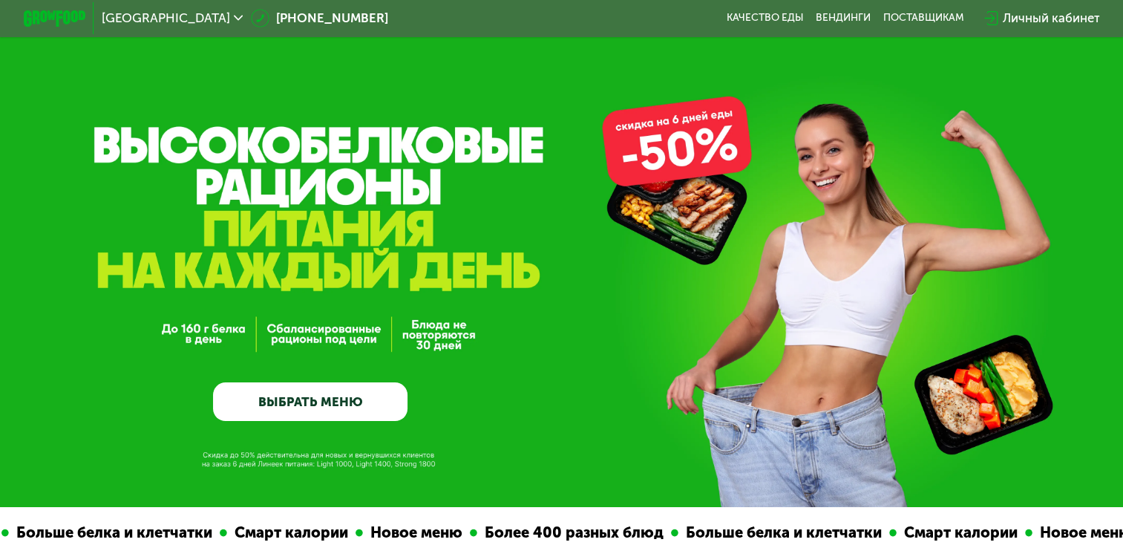
click at [183, 9] on div "[GEOGRAPHIC_DATA]" at bounding box center [172, 18] width 157 height 28
click at [187, 13] on span "[GEOGRAPHIC_DATA]" at bounding box center [166, 18] width 128 height 13
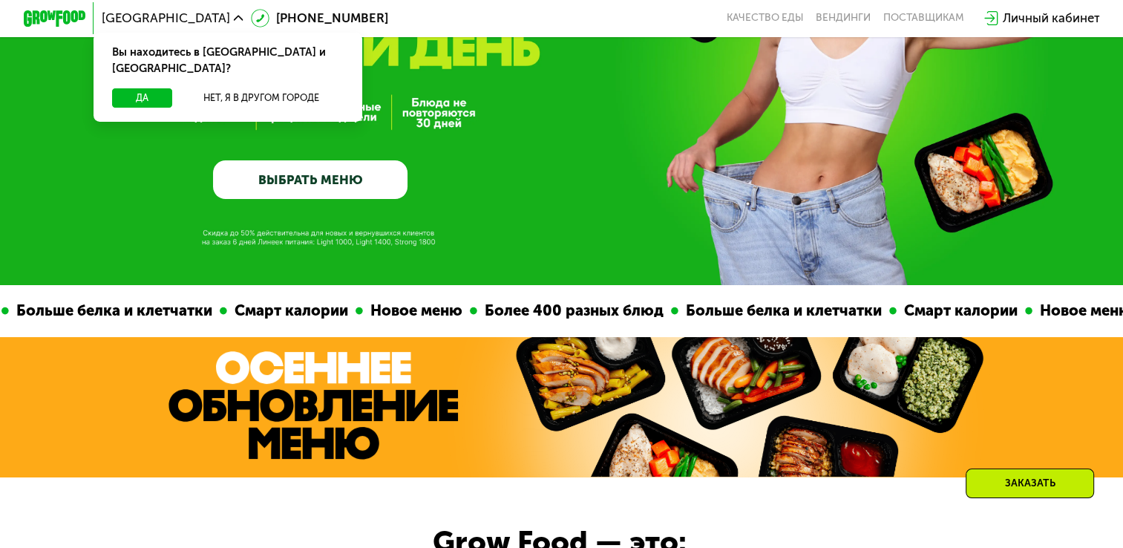
scroll to position [148, 0]
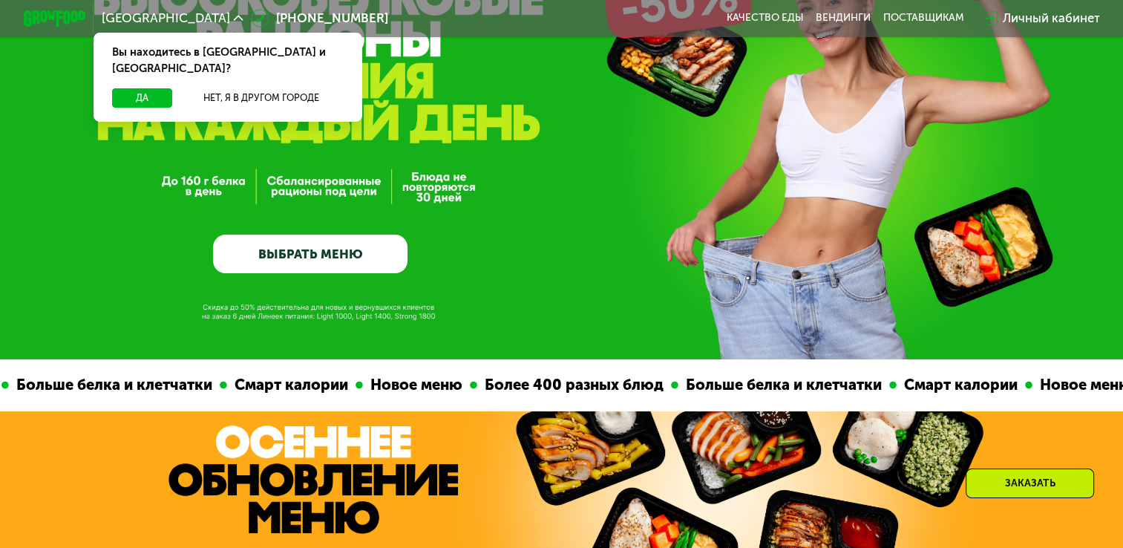
click at [312, 263] on link "ВЫБРАТЬ МЕНЮ" at bounding box center [310, 254] width 194 height 39
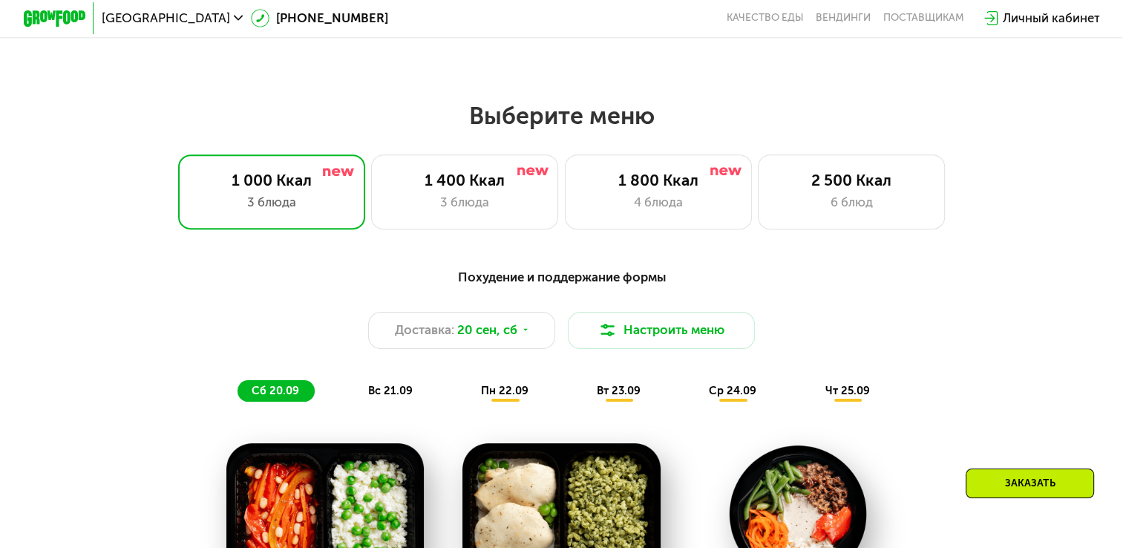
scroll to position [992, 0]
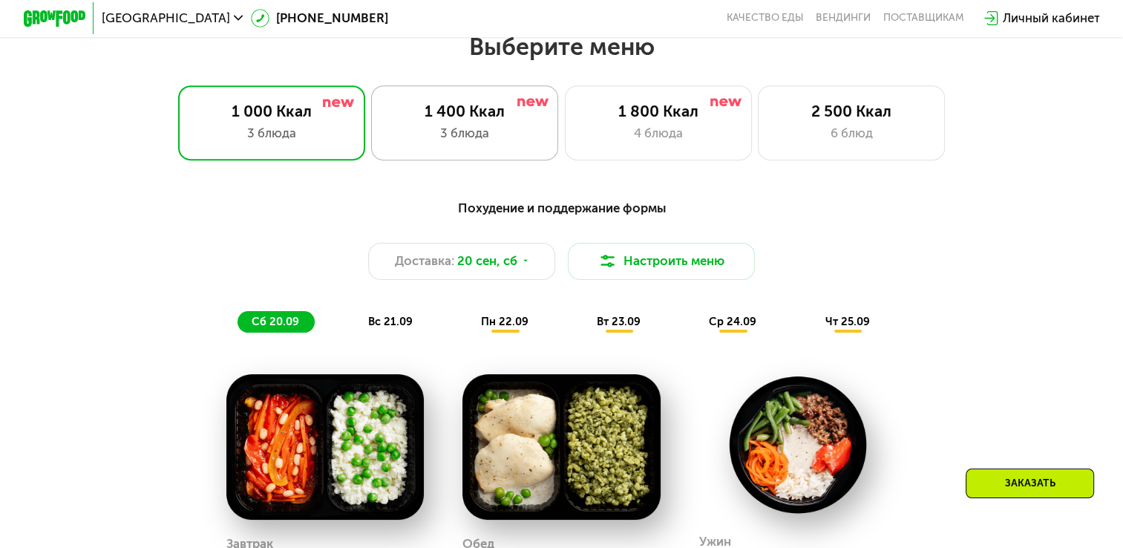
click at [502, 142] on div "3 блюда" at bounding box center [464, 133] width 154 height 19
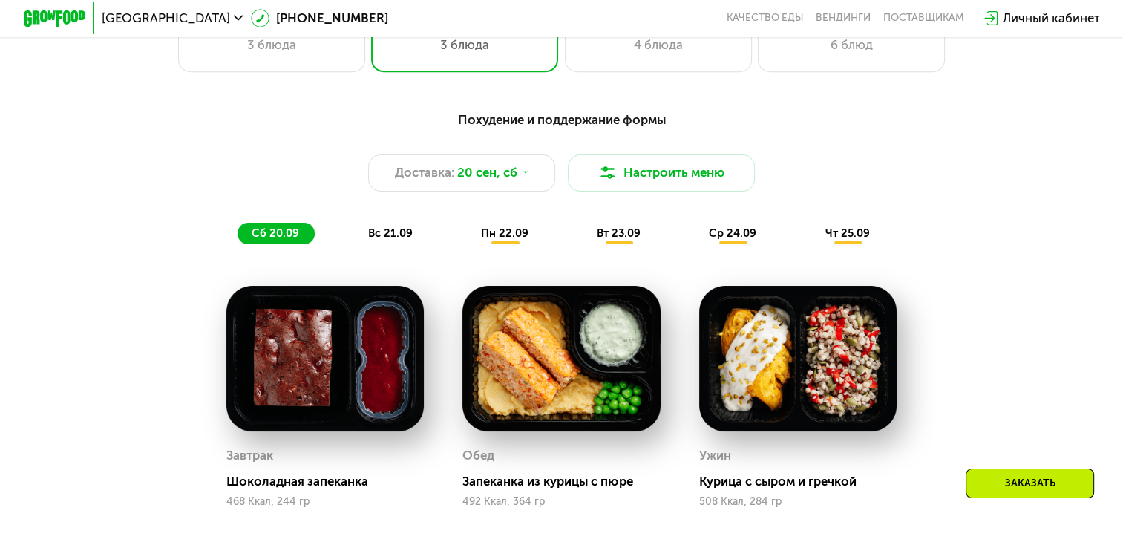
scroll to position [1081, 0]
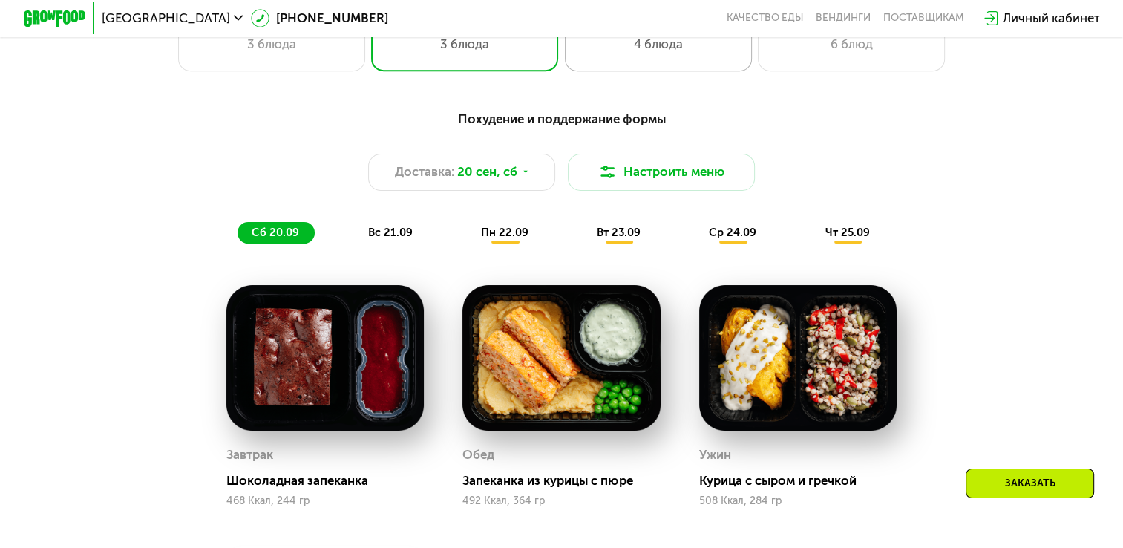
click at [650, 53] on div "4 блюда" at bounding box center [658, 44] width 154 height 19
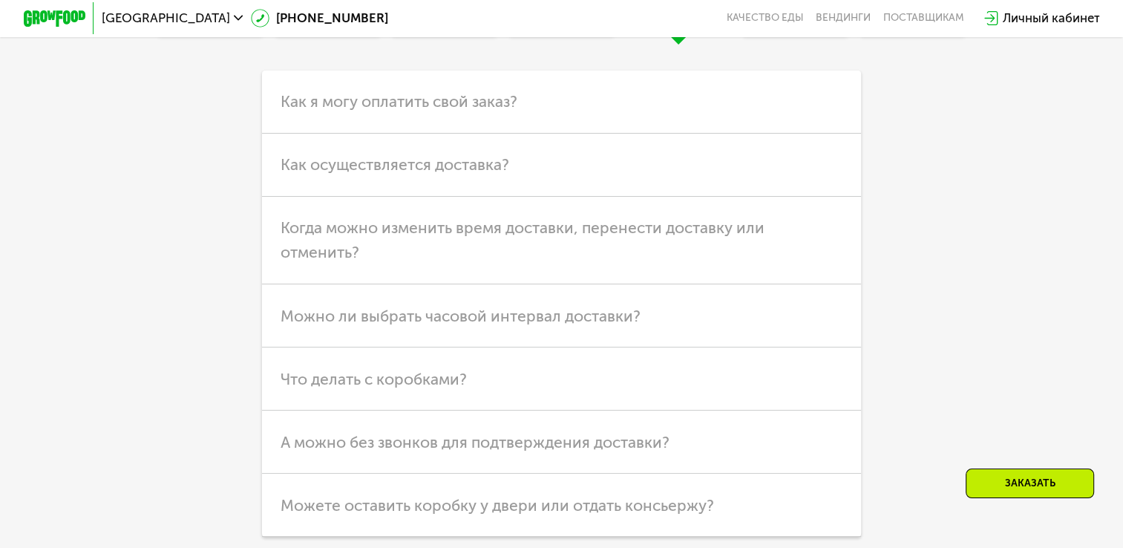
scroll to position [4147, 0]
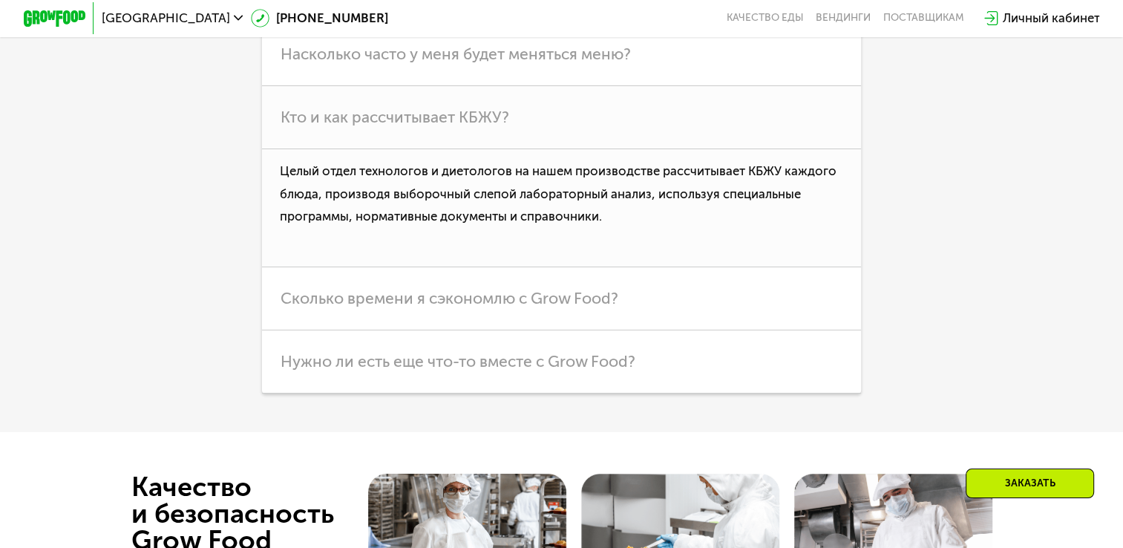
scroll to position [4261, 0]
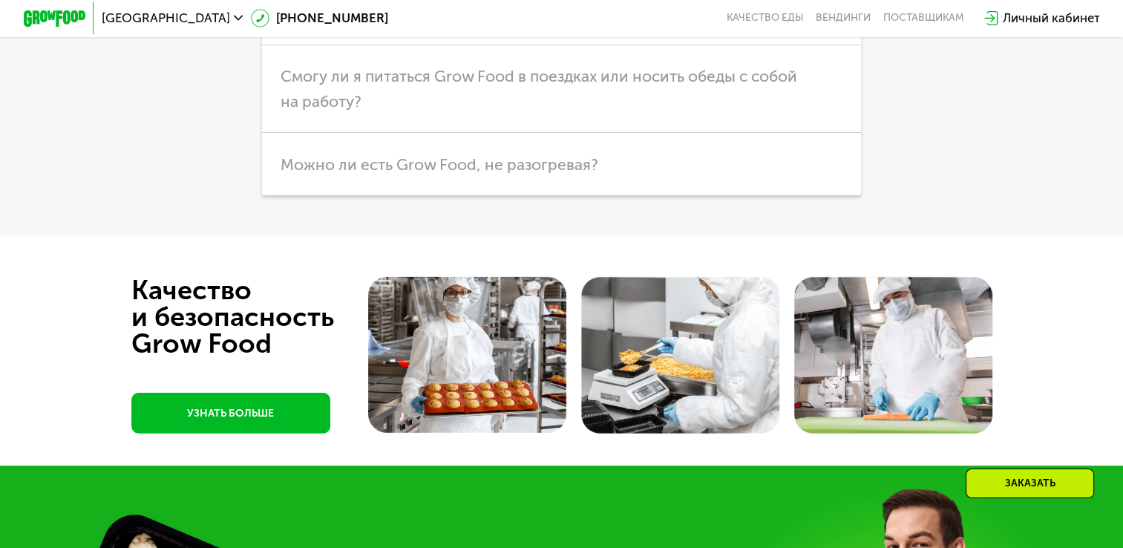
scroll to position [4362, 0]
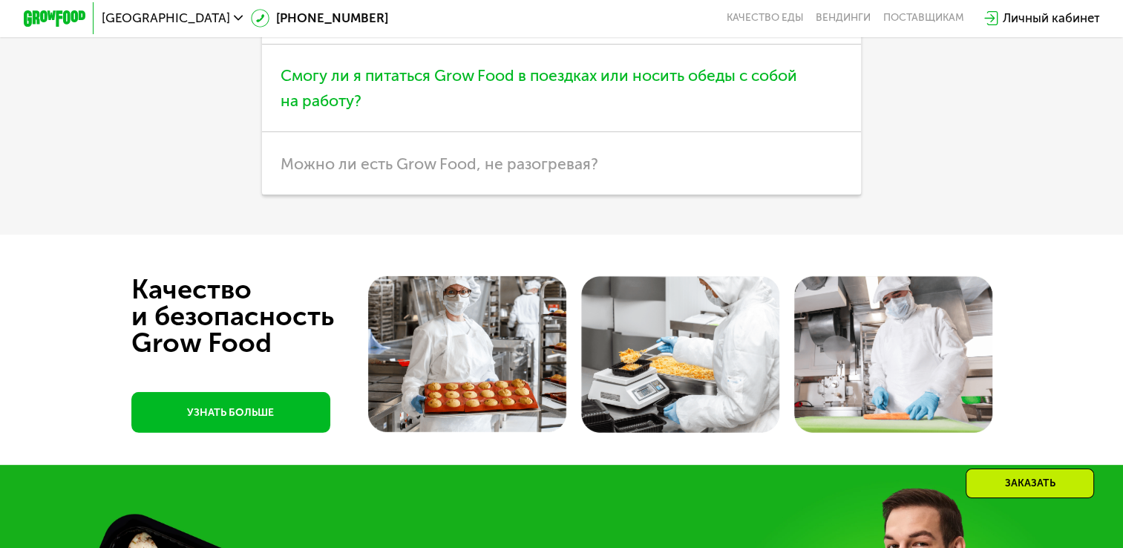
click at [515, 110] on span "Смогу ли я питаться Grow Food в поездках или носить обеды с собой на работу?" at bounding box center [539, 88] width 517 height 44
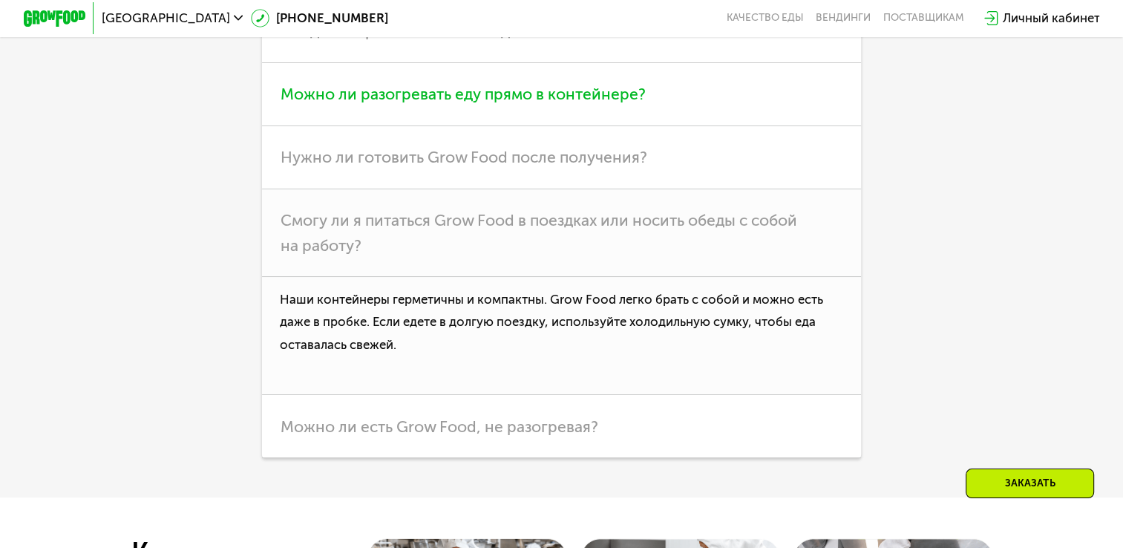
scroll to position [4207, 0]
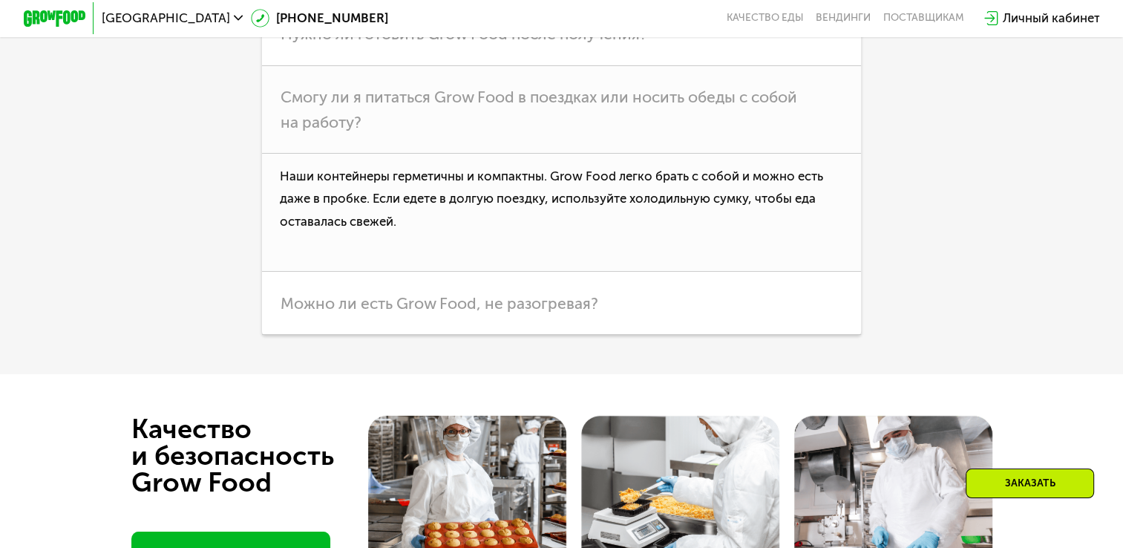
scroll to position [4508, 0]
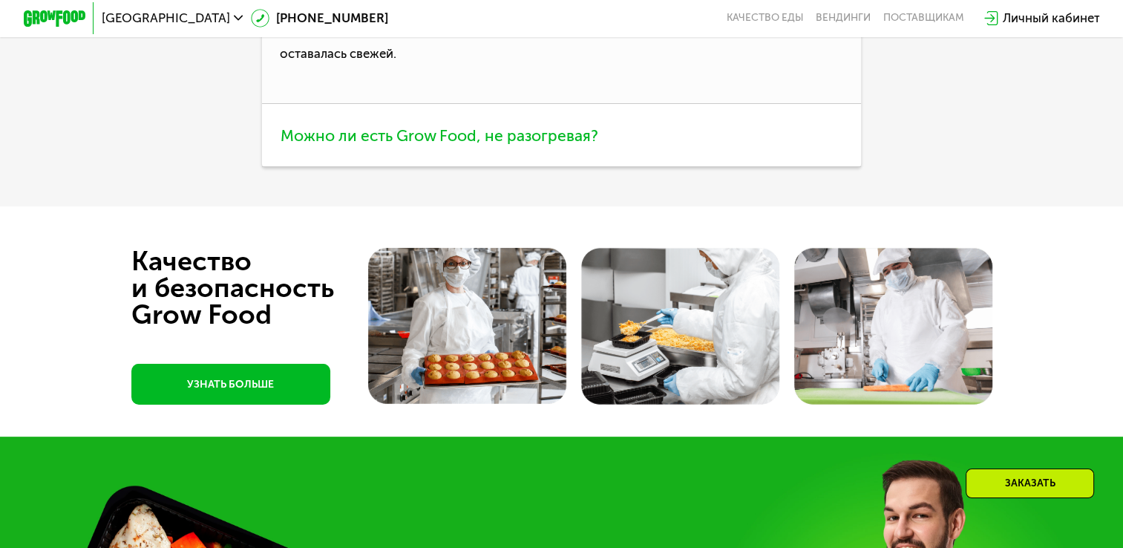
click at [526, 167] on h3 "Можно ли есть Grow Food, не разогревая?" at bounding box center [561, 135] width 599 height 63
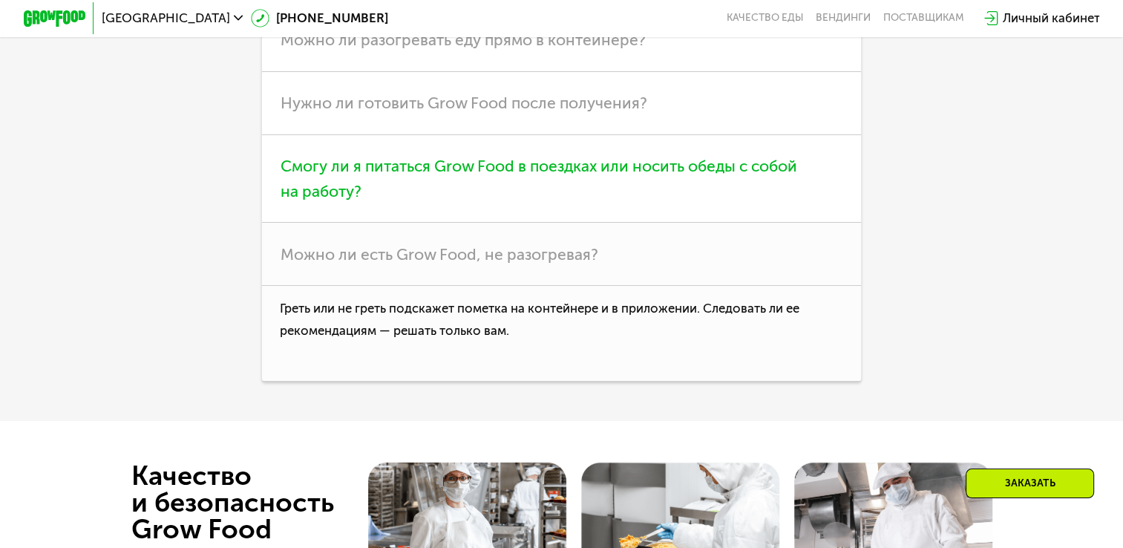
scroll to position [4288, 0]
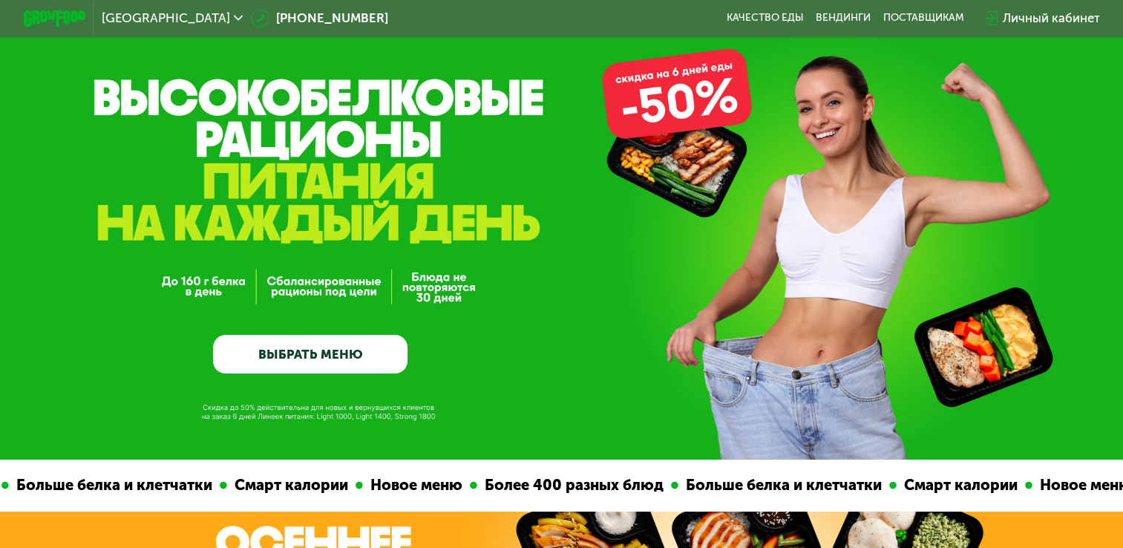
scroll to position [0, 0]
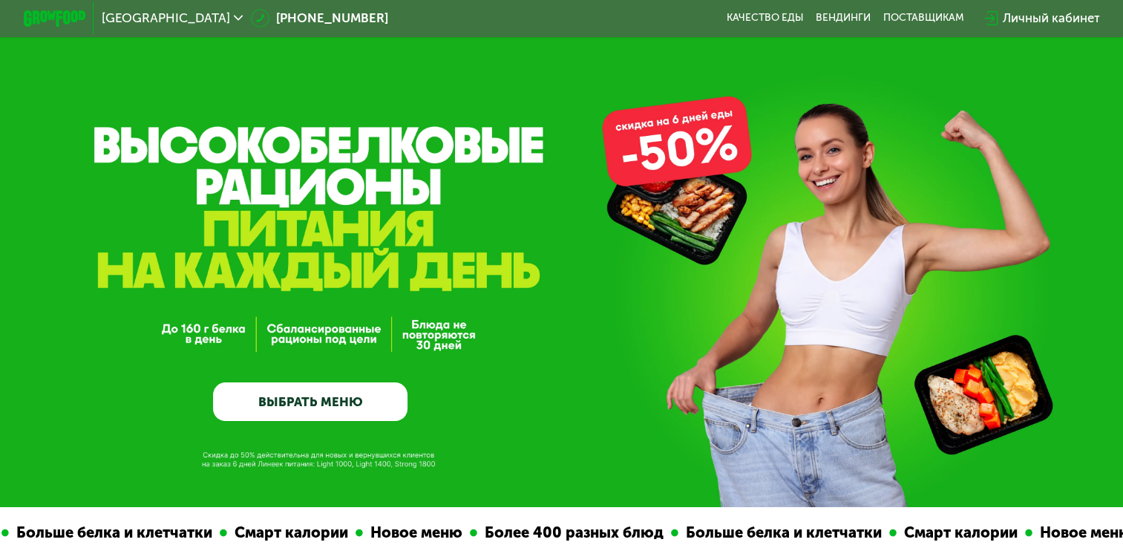
click at [151, 19] on span "[GEOGRAPHIC_DATA]" at bounding box center [166, 18] width 128 height 13
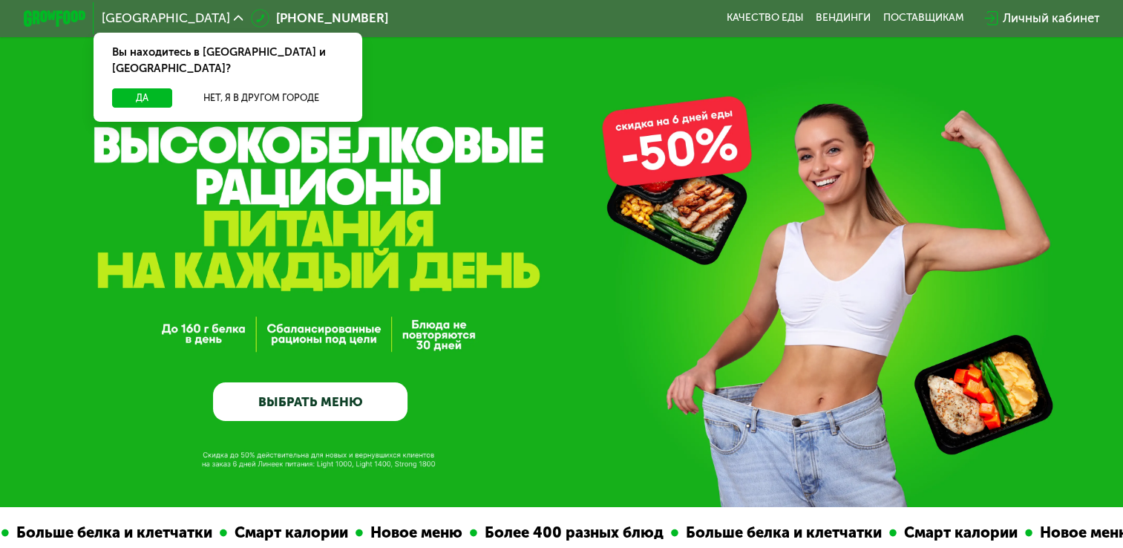
click at [527, 249] on div "GrowFood — доставка правильного питания ВЫБРАТЬ МЕНЮ" at bounding box center [561, 301] width 1123 height 242
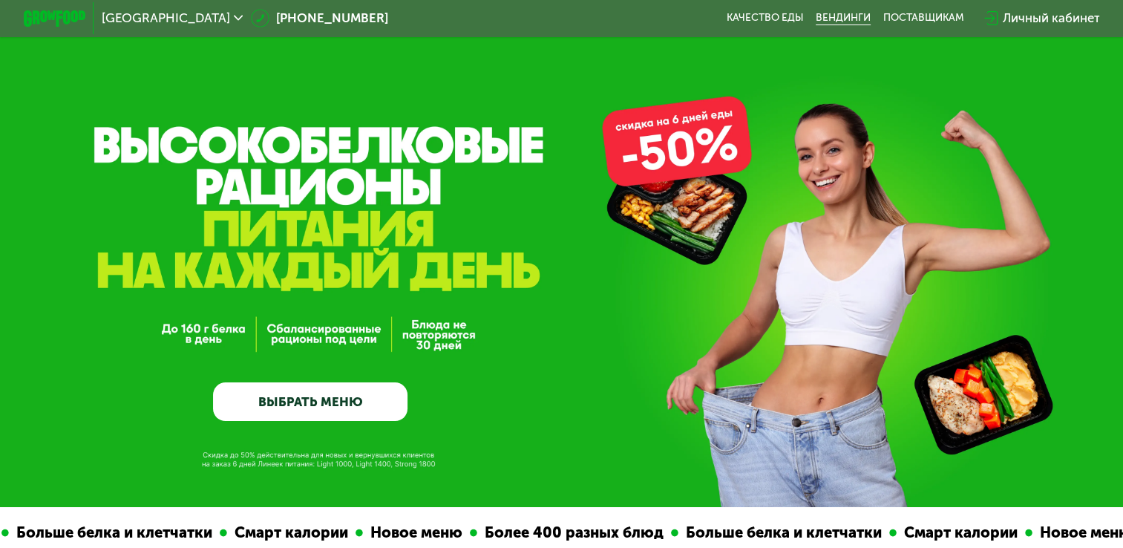
click at [838, 16] on link "Вендинги" at bounding box center [843, 18] width 55 height 13
click at [917, 17] on div "поставщикам" at bounding box center [923, 18] width 81 height 13
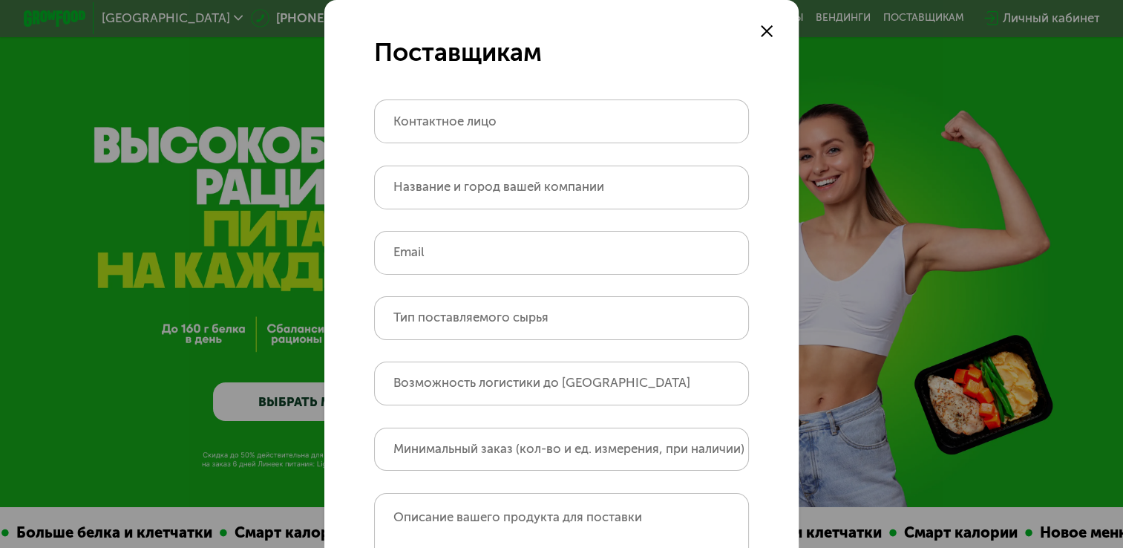
click at [758, 28] on div at bounding box center [767, 31] width 19 height 19
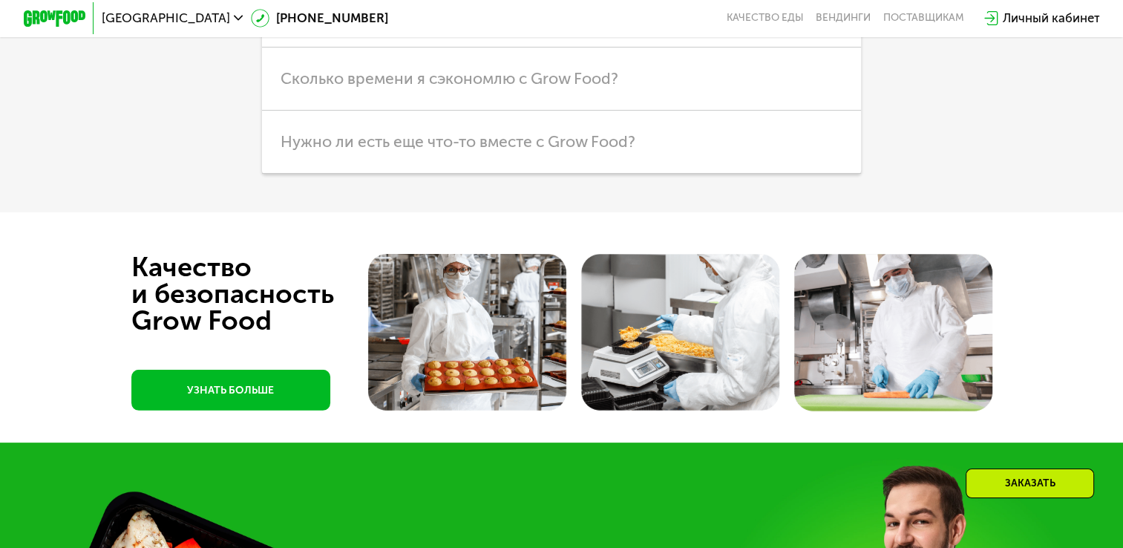
scroll to position [4359, 0]
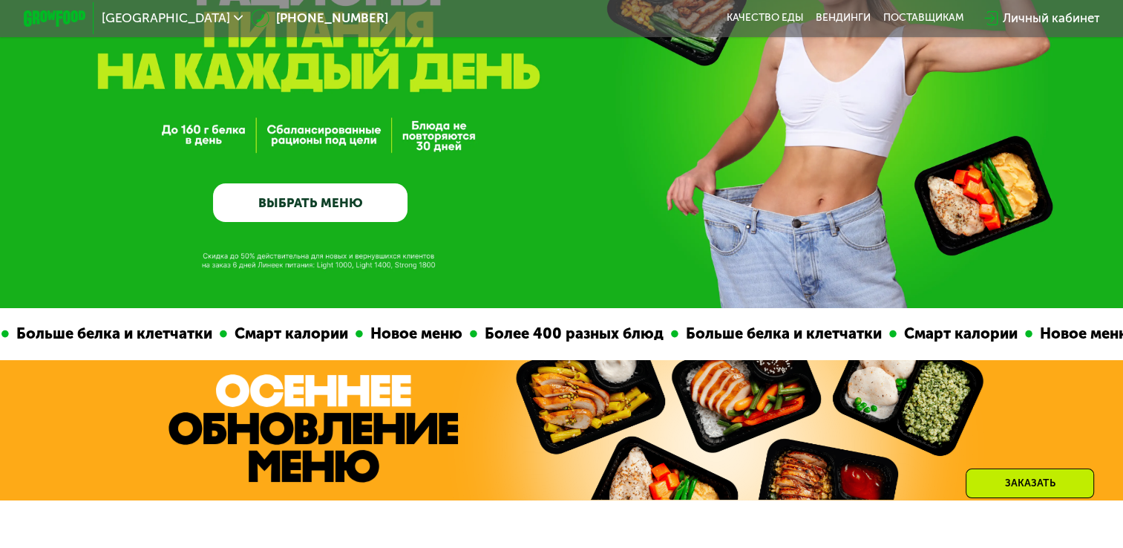
scroll to position [0, 0]
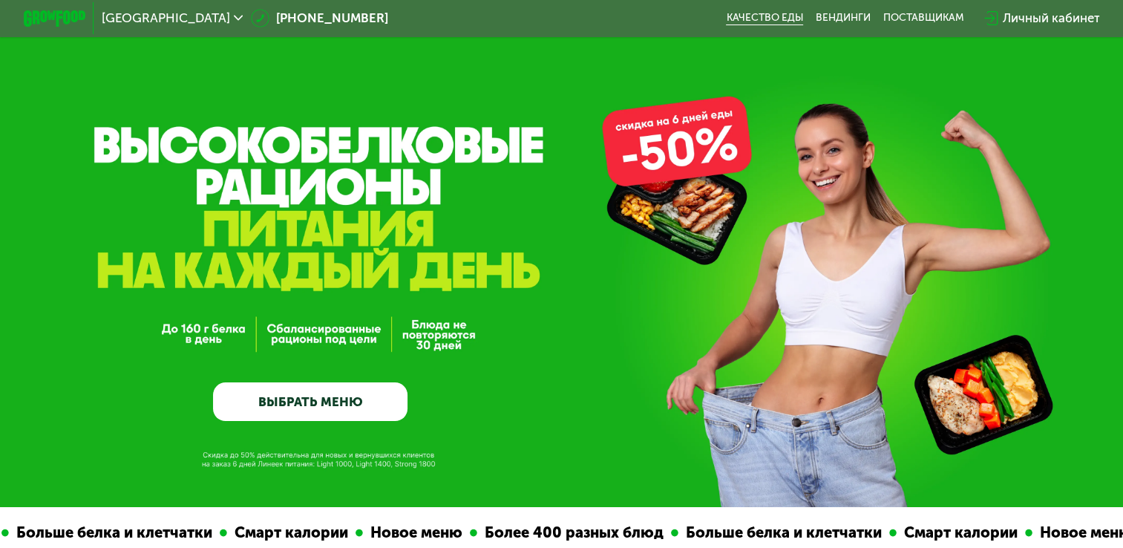
click at [765, 22] on link "Качество еды" at bounding box center [764, 18] width 77 height 13
